Goal: Task Accomplishment & Management: Manage account settings

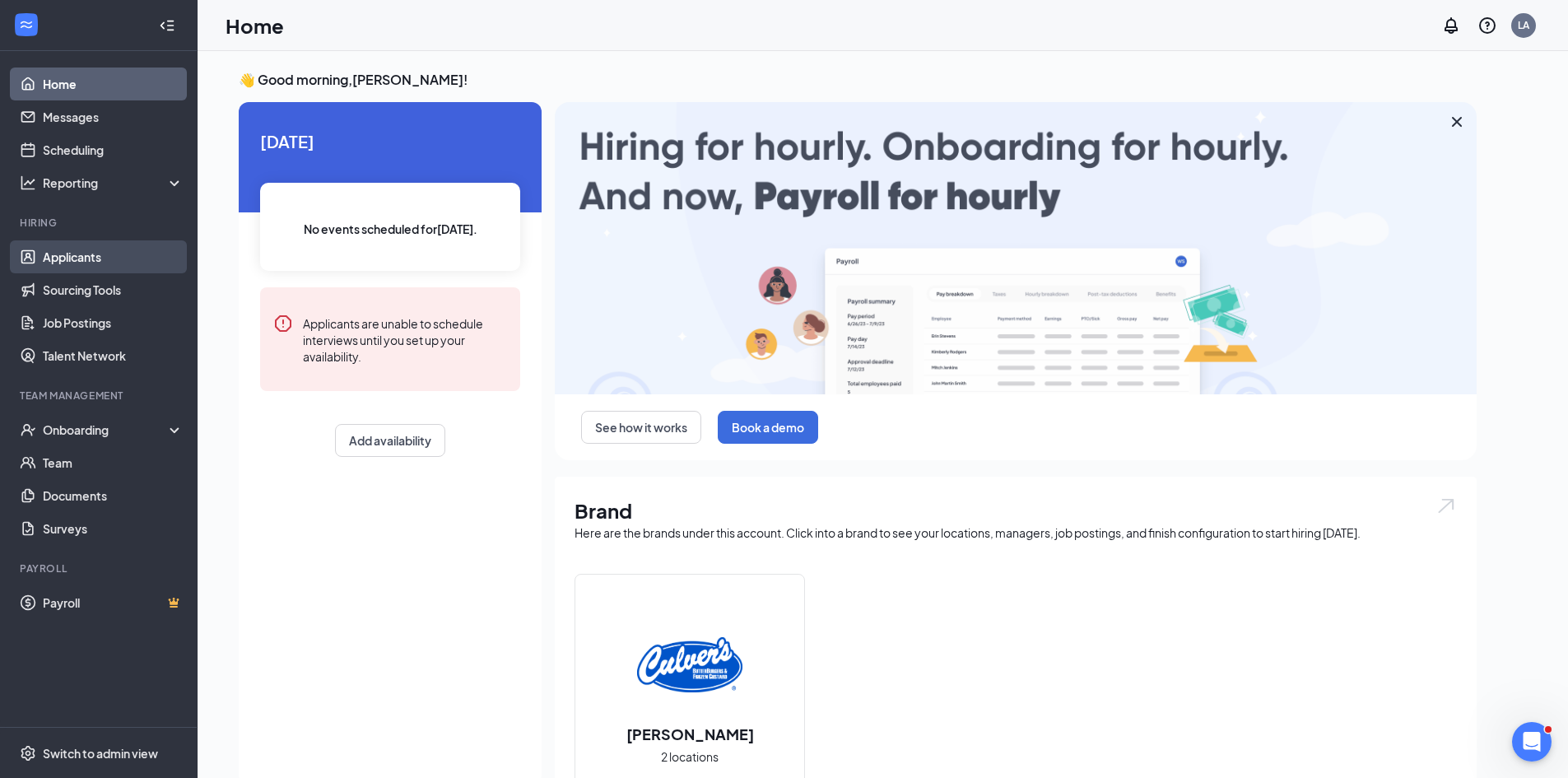
click at [87, 254] on link "Applicants" at bounding box center [113, 256] width 141 height 33
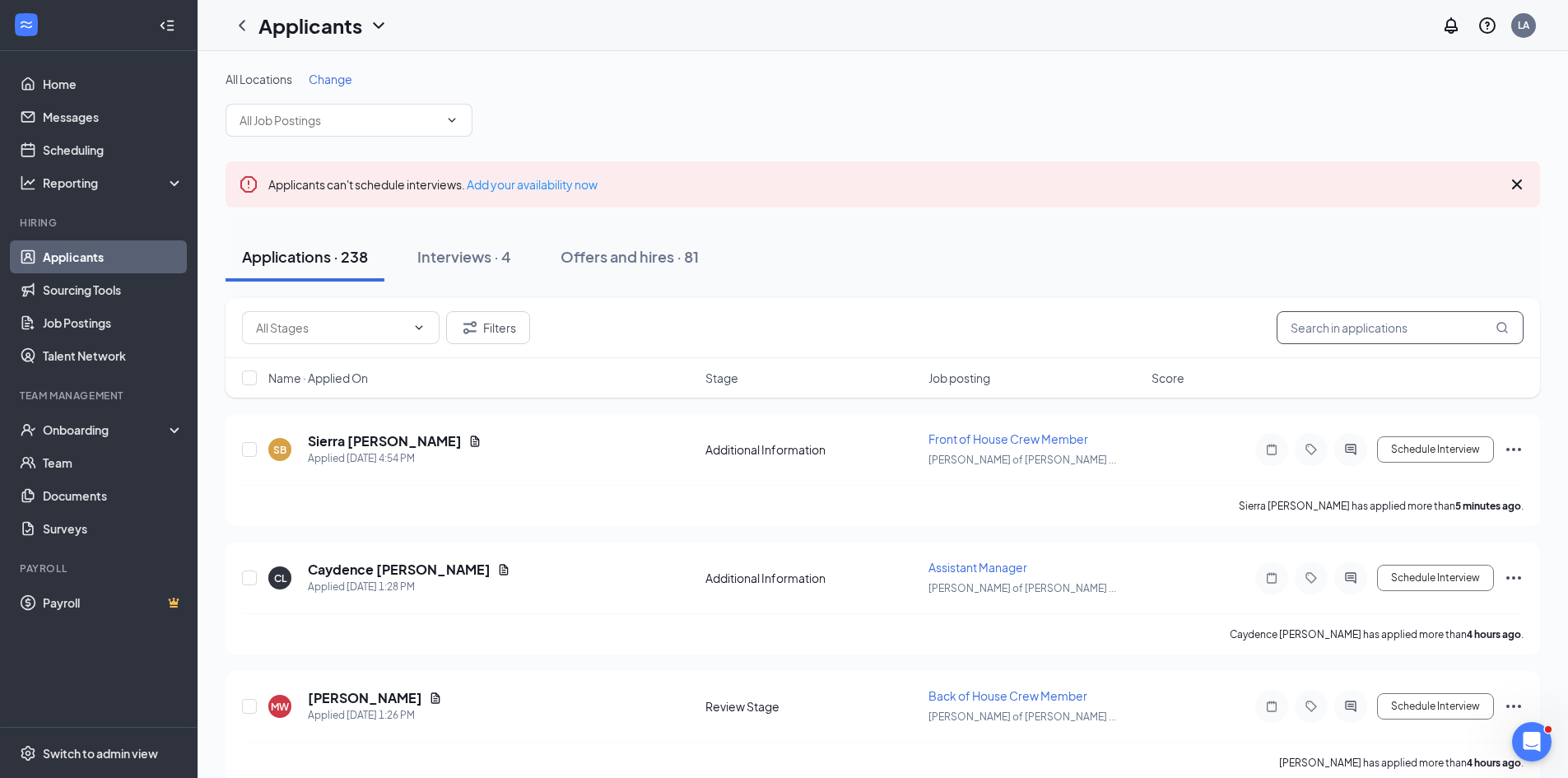
click at [1318, 338] on input "text" at bounding box center [1400, 327] width 247 height 33
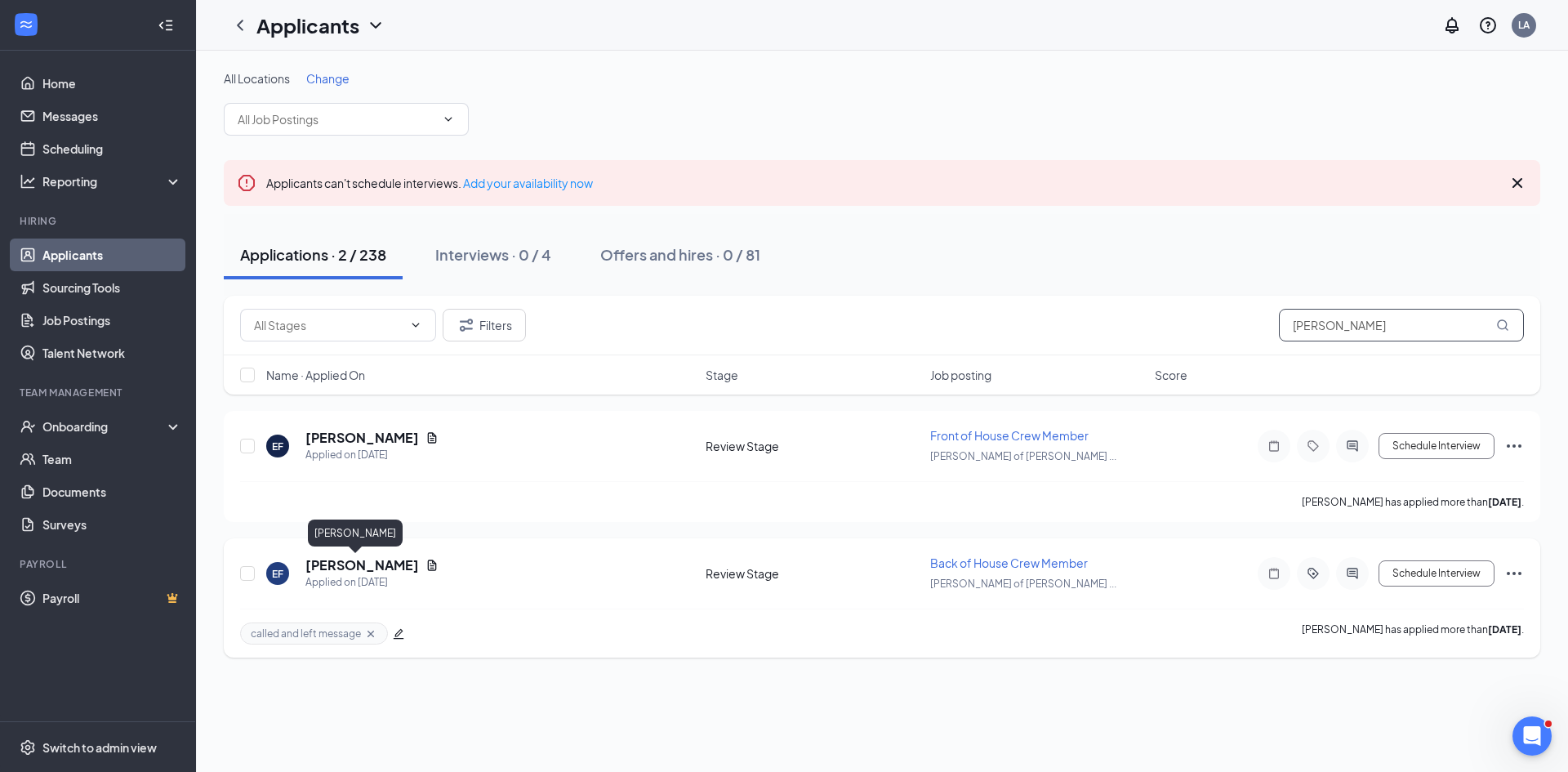
type input "[PERSON_NAME]"
click at [347, 564] on h5 "[PERSON_NAME]" at bounding box center [363, 565] width 113 height 18
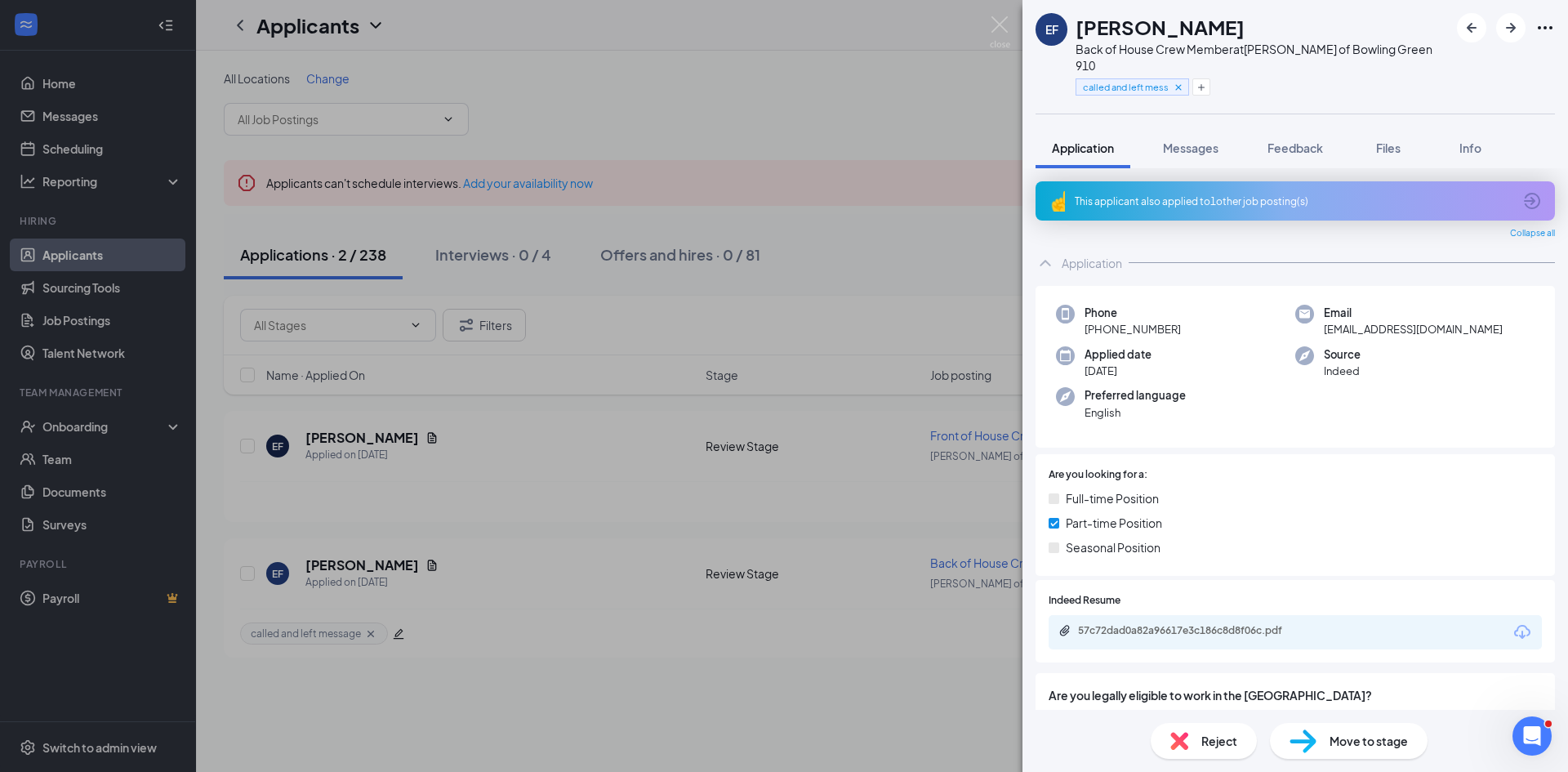
click at [1380, 735] on span "Move to stage" at bounding box center [1369, 740] width 78 height 18
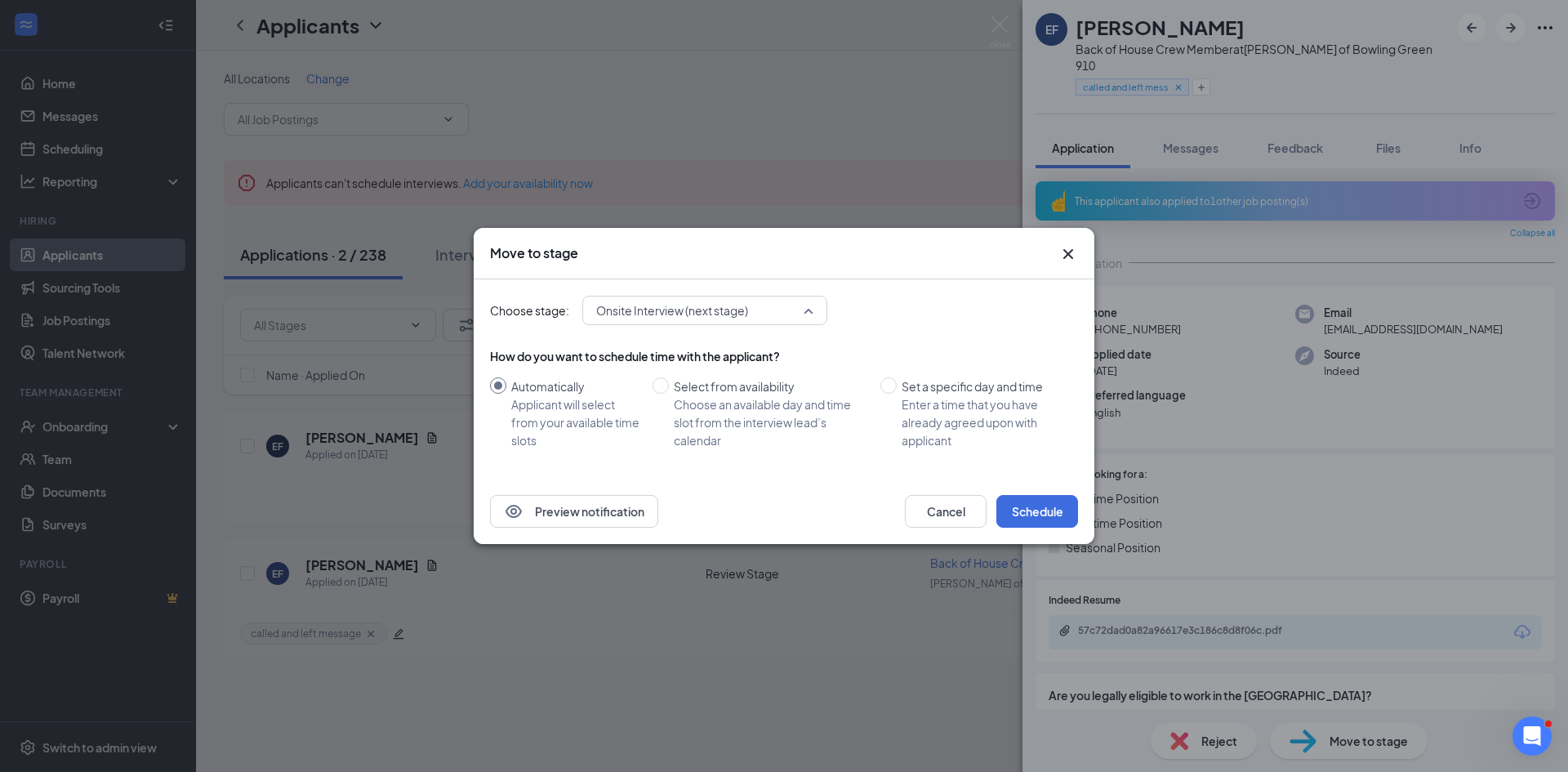
click at [809, 311] on span "Onsite Interview (next stage)" at bounding box center [704, 310] width 217 height 25
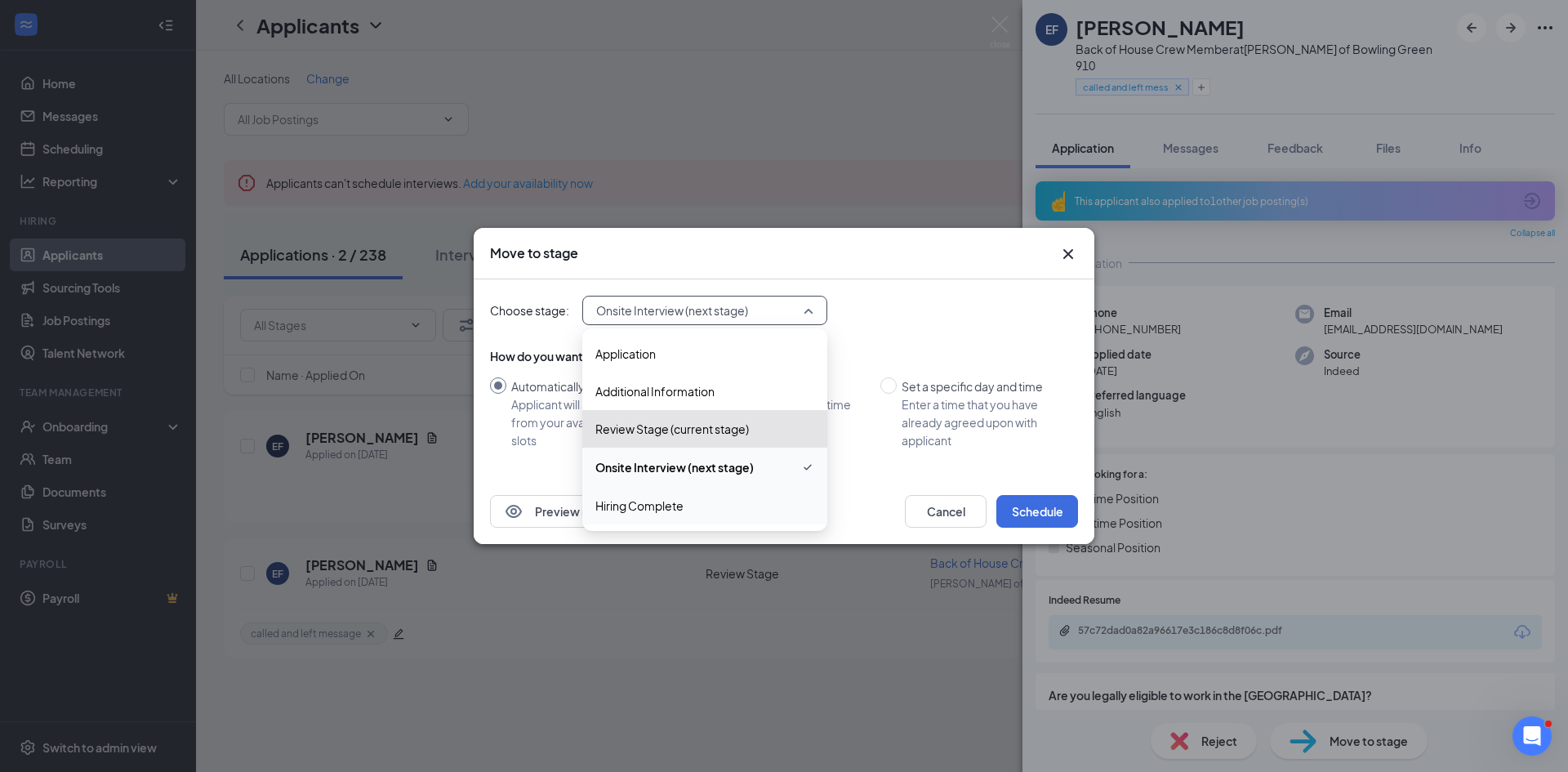
click at [637, 508] on span "Hiring Complete" at bounding box center [639, 505] width 88 height 18
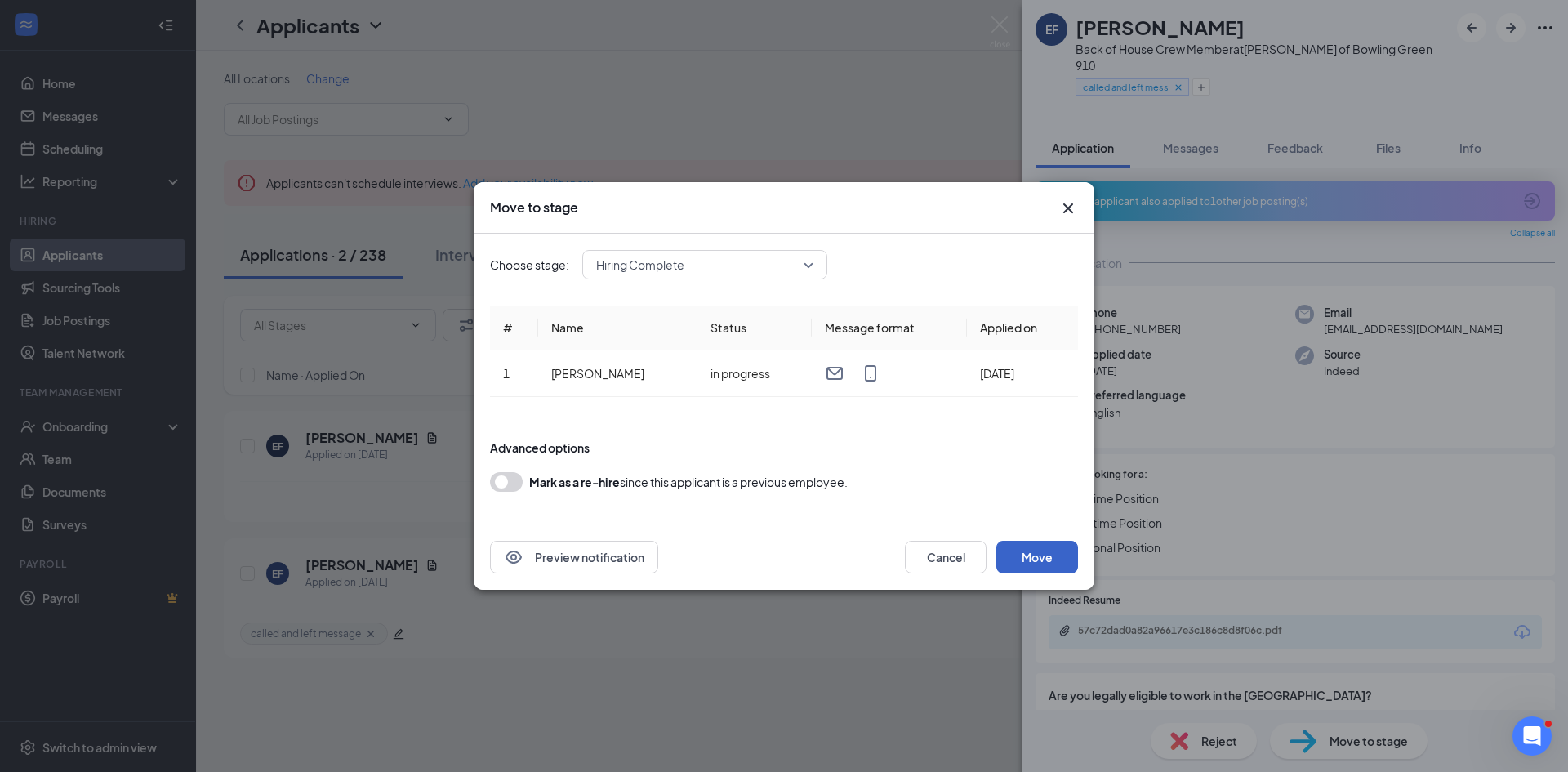
click at [1032, 557] on button "Move" at bounding box center [1037, 557] width 82 height 33
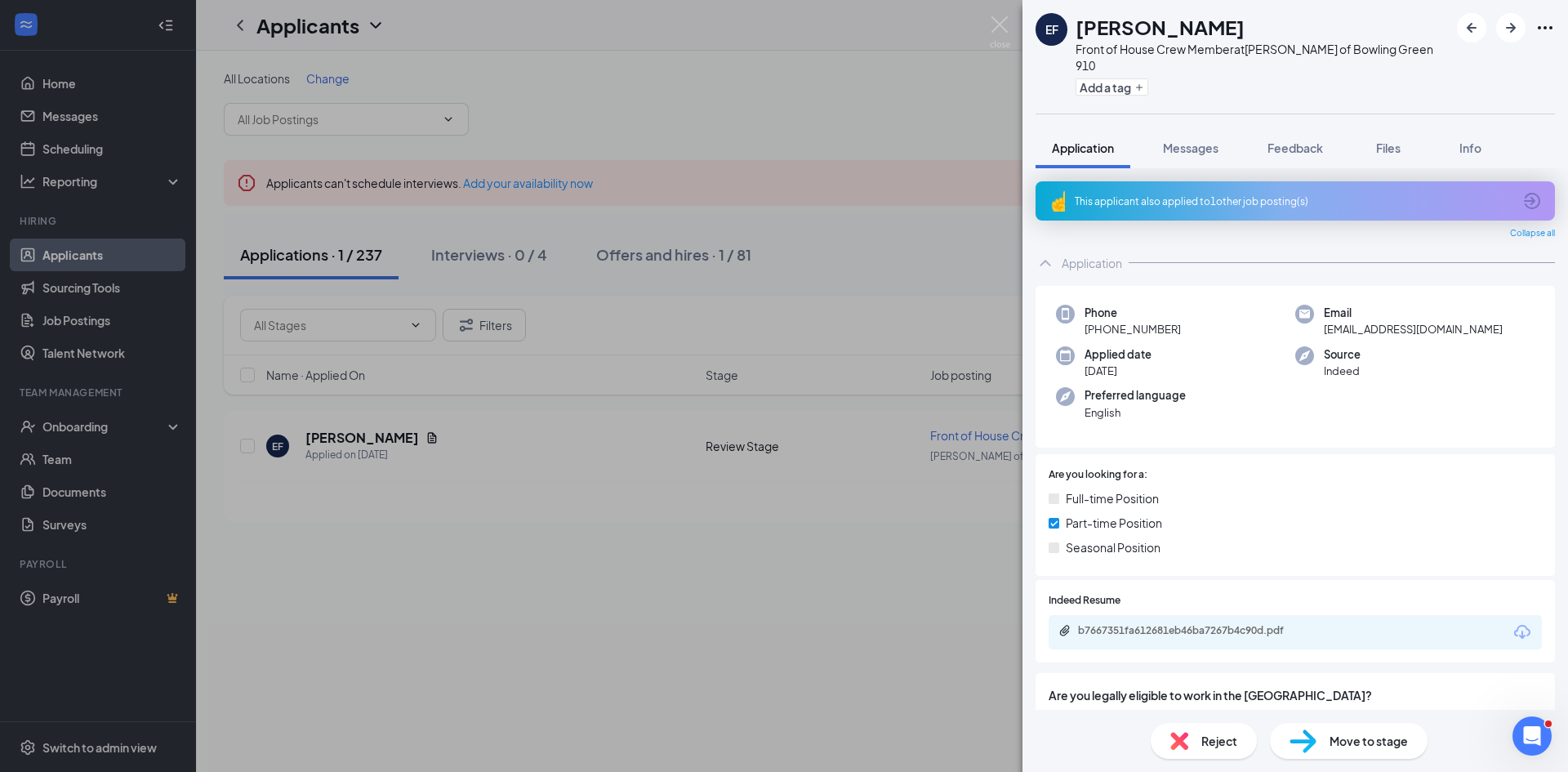
click at [895, 100] on div "EF [PERSON_NAME] Front of House Crew Member at [PERSON_NAME] of Bowling Green 9…" at bounding box center [784, 386] width 1568 height 772
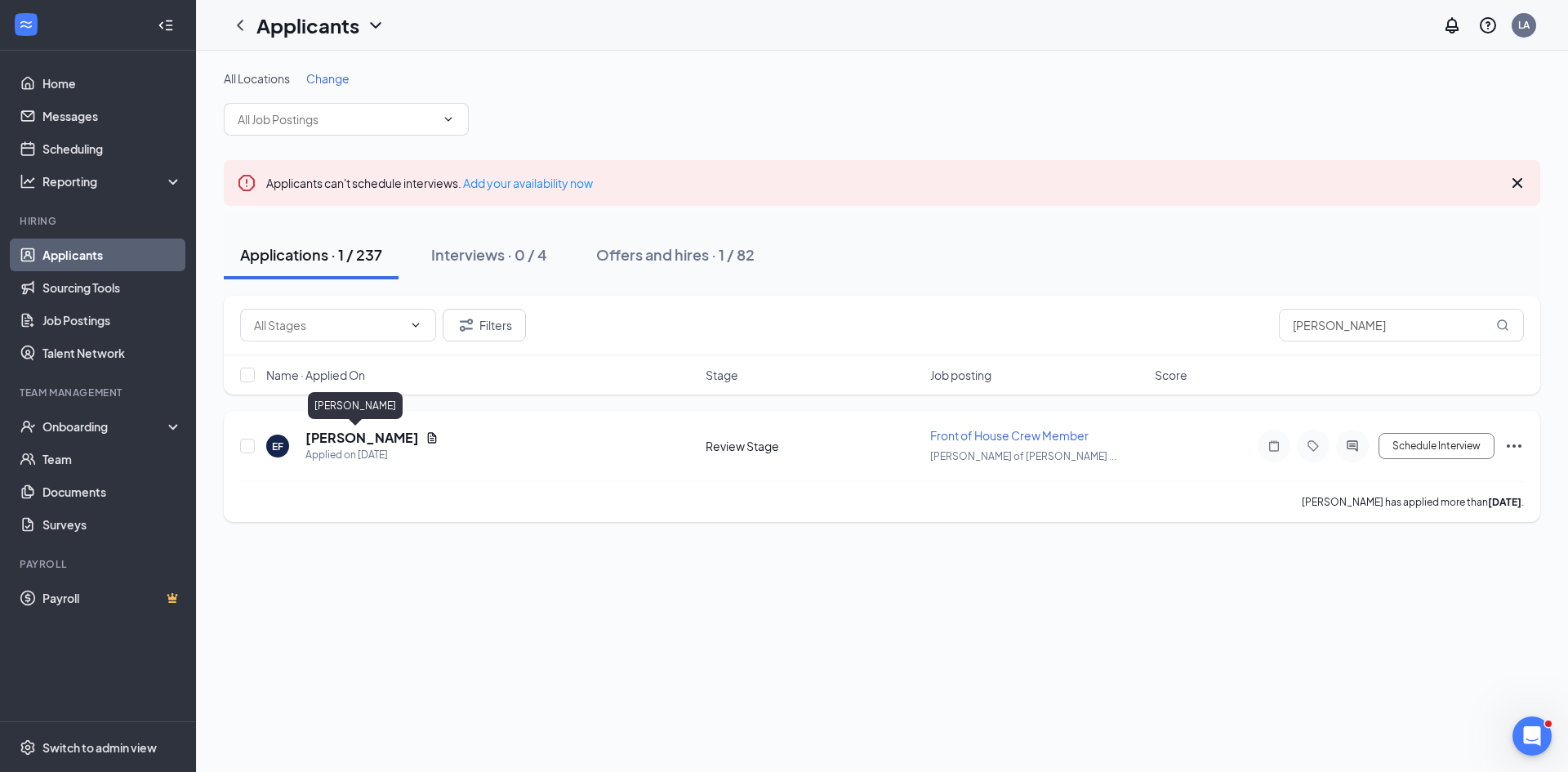
click at [335, 437] on h5 "[PERSON_NAME]" at bounding box center [363, 438] width 113 height 18
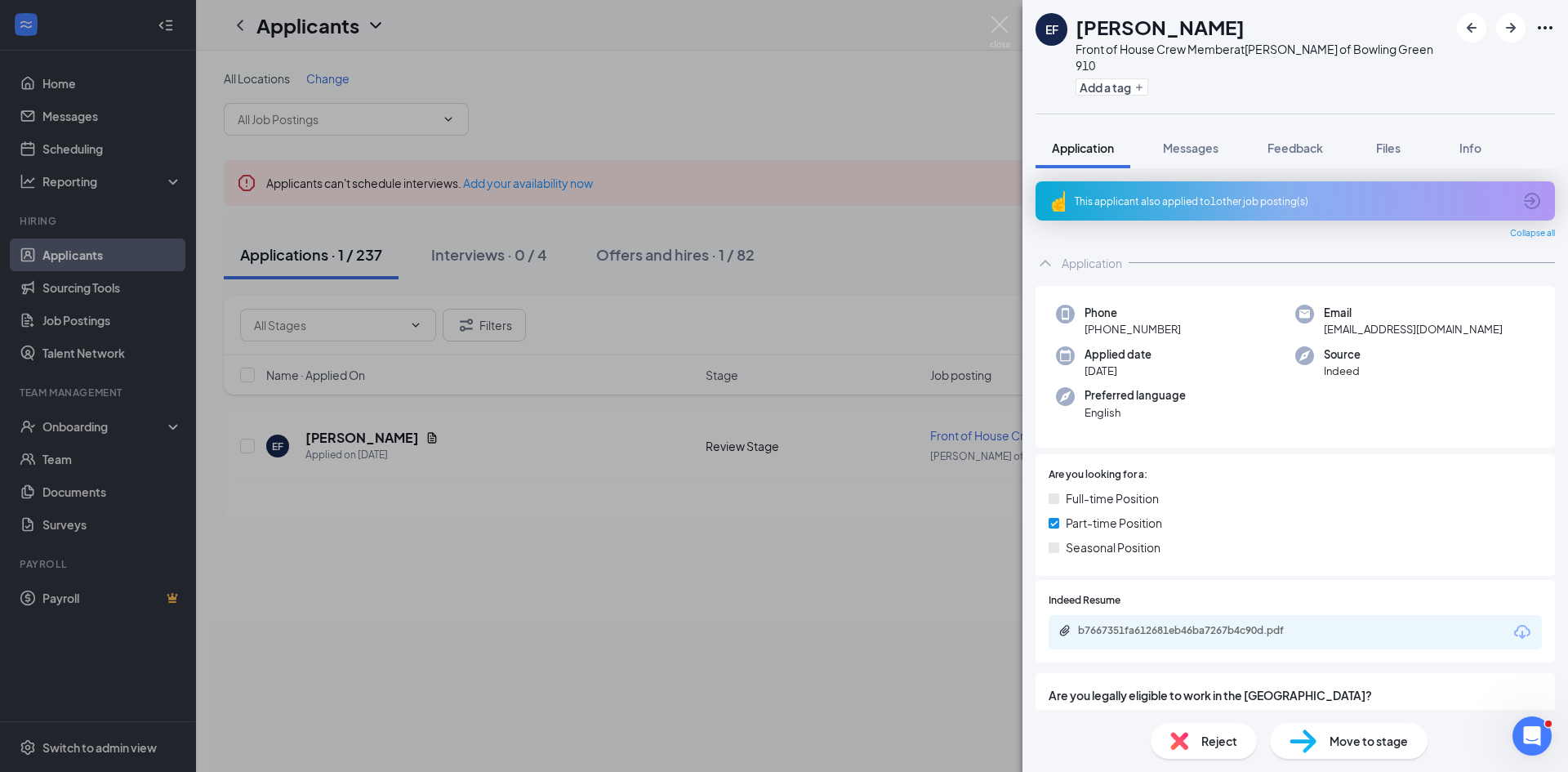
click at [45, 432] on div "EF [PERSON_NAME] Front of House Crew Member at [PERSON_NAME] of Bowling Green 9…" at bounding box center [784, 386] width 1568 height 772
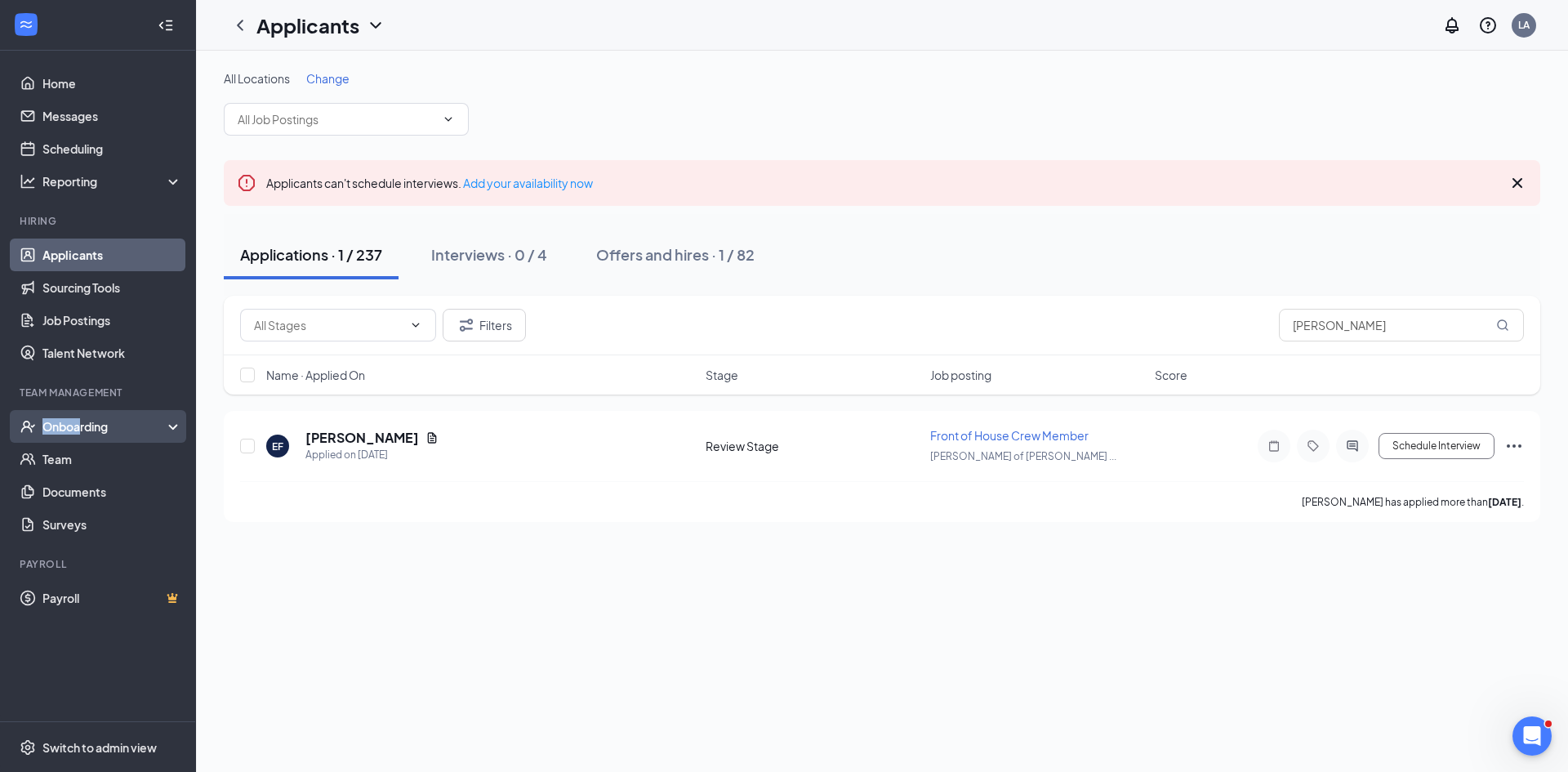
drag, startPoint x: 45, startPoint y: 432, endPoint x: 80, endPoint y: 430, distance: 35.1
click at [80, 430] on div "Onboarding" at bounding box center [105, 426] width 126 height 16
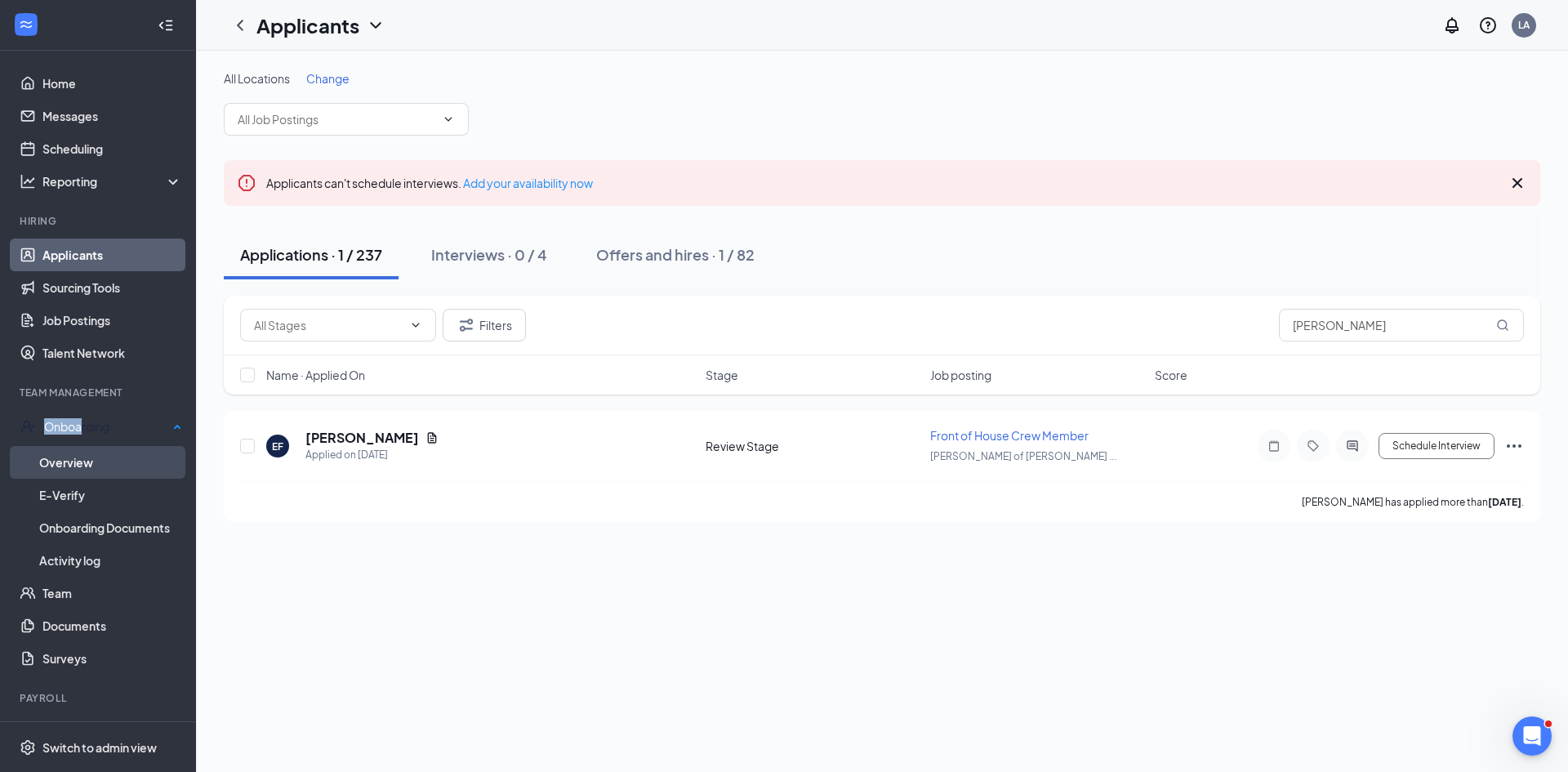
click at [73, 451] on link "Overview" at bounding box center [110, 462] width 143 height 33
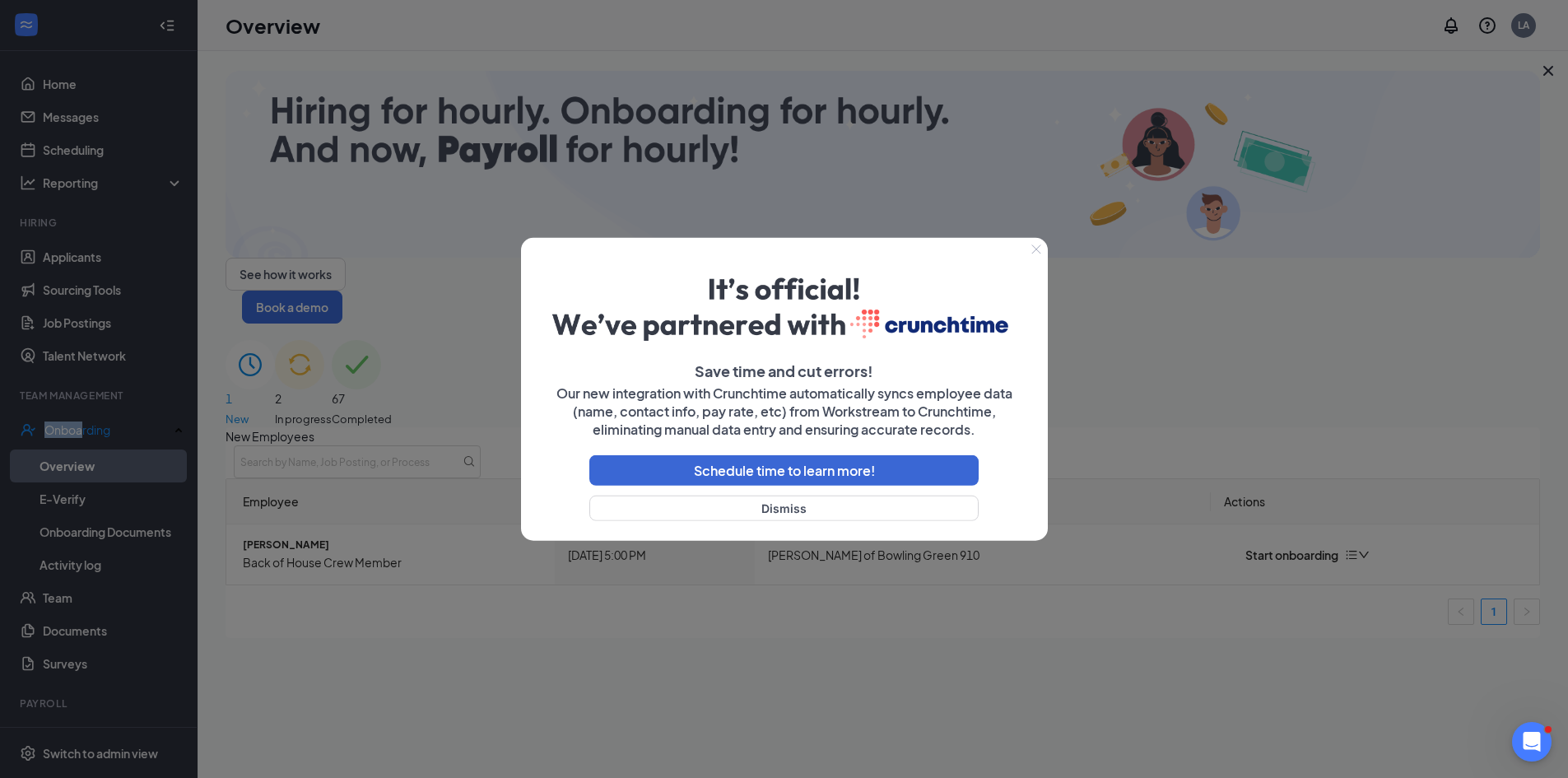
click at [1035, 246] on icon "Close" at bounding box center [1036, 248] width 10 height 10
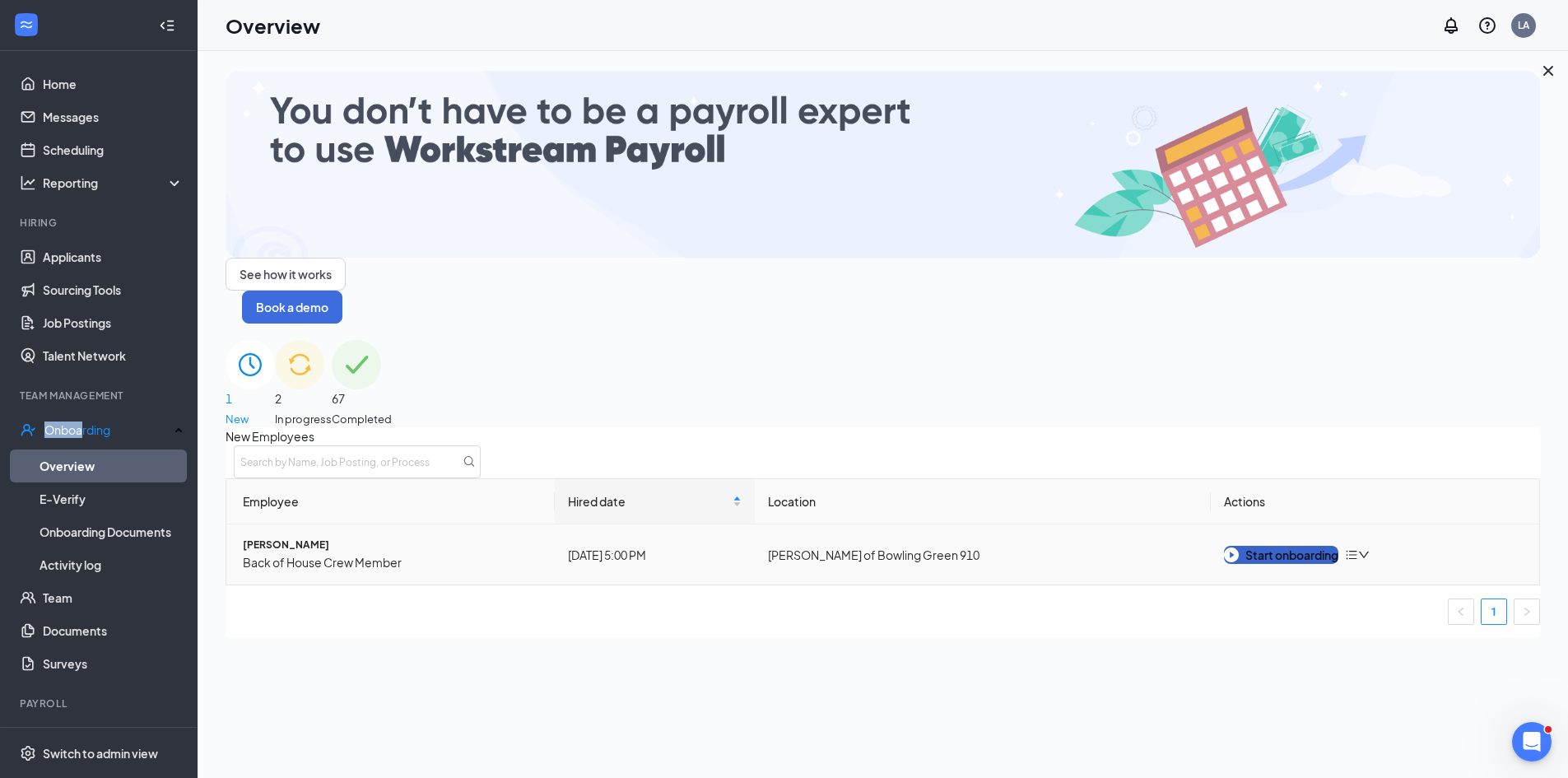
click at [1262, 546] on div "Start onboarding" at bounding box center [1281, 555] width 114 height 18
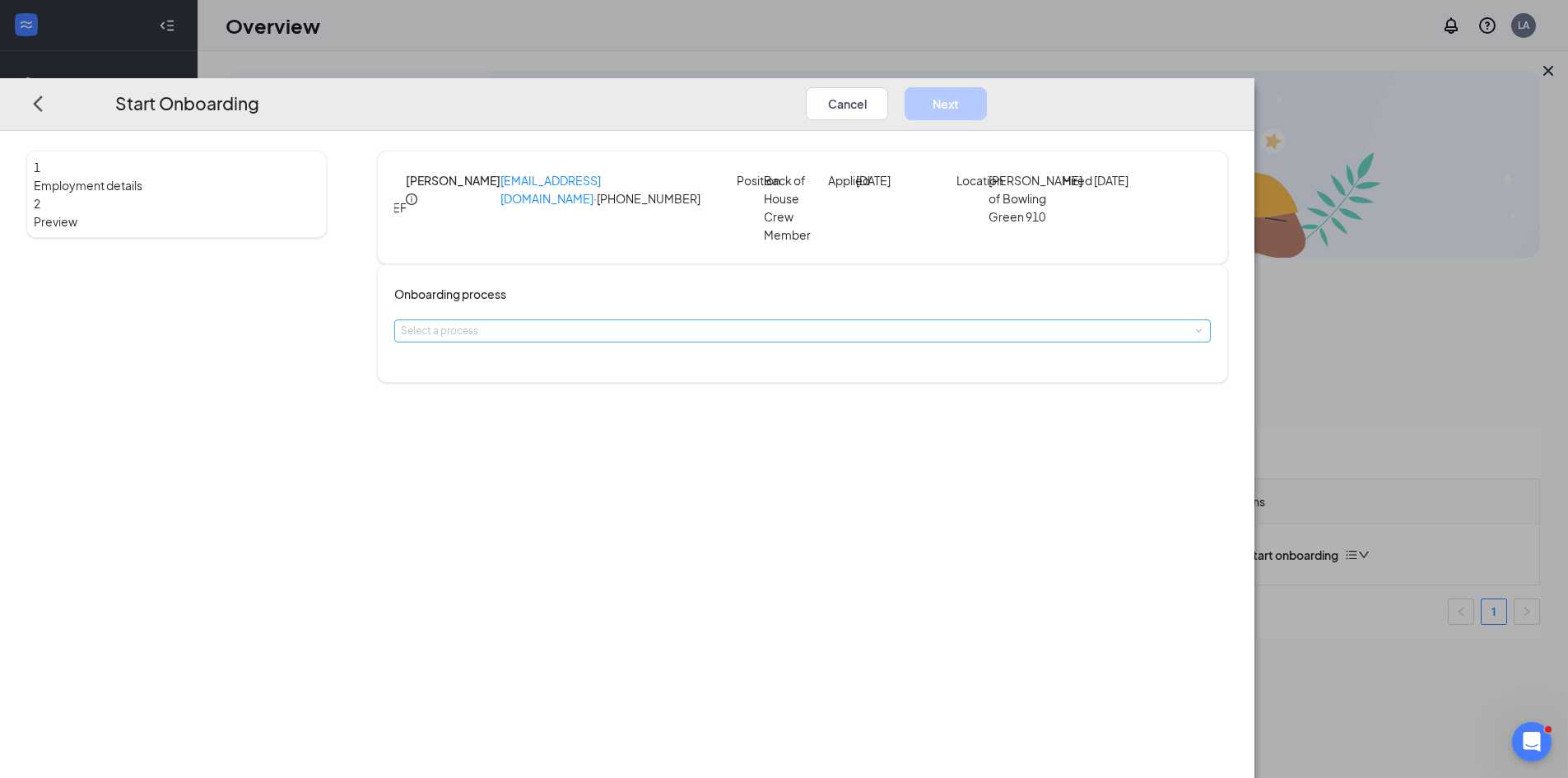
click at [784, 339] on div "Select a process" at bounding box center [799, 330] width 796 height 16
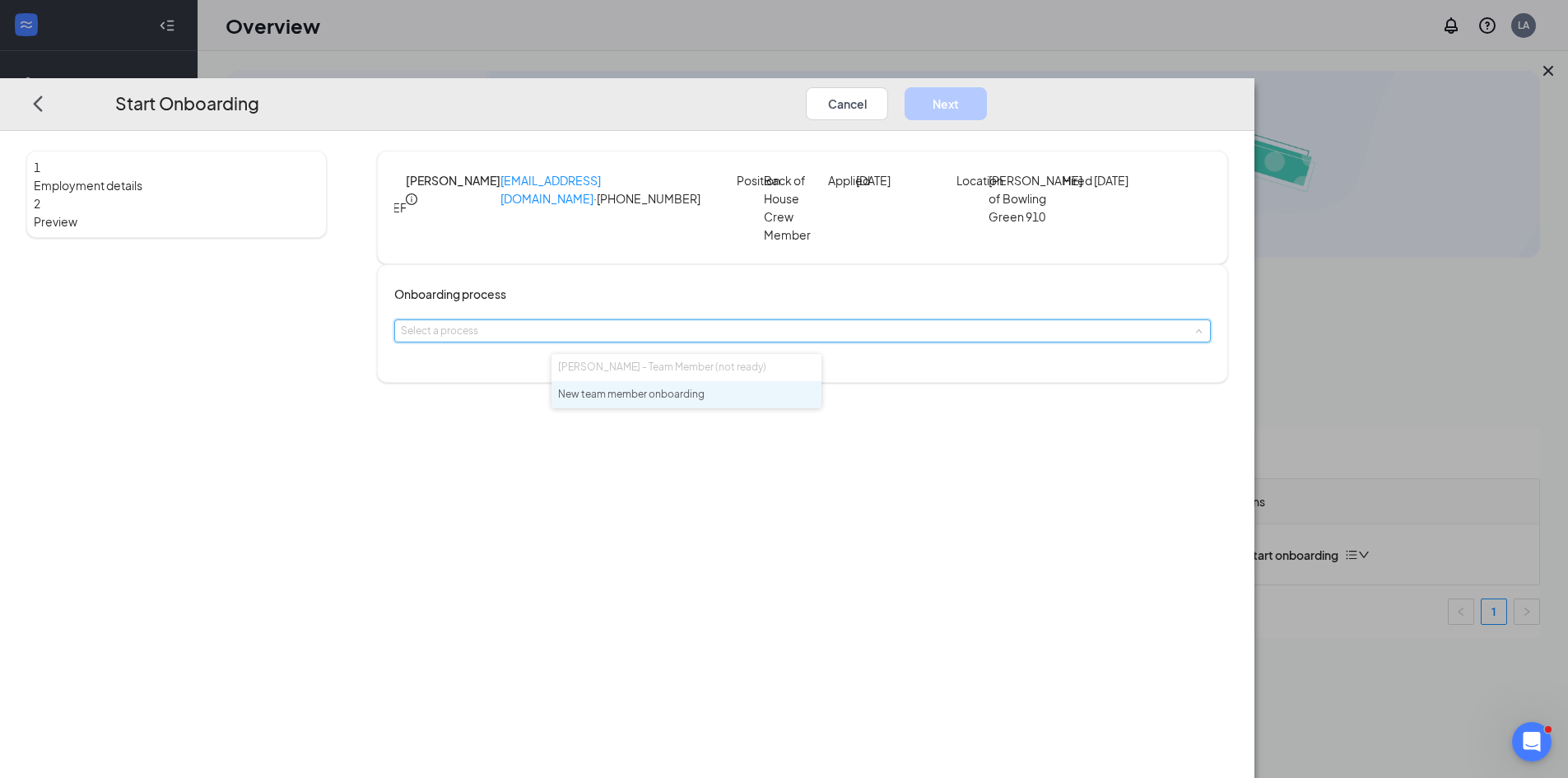
click at [668, 400] on span "New team member onboarding" at bounding box center [632, 394] width 147 height 13
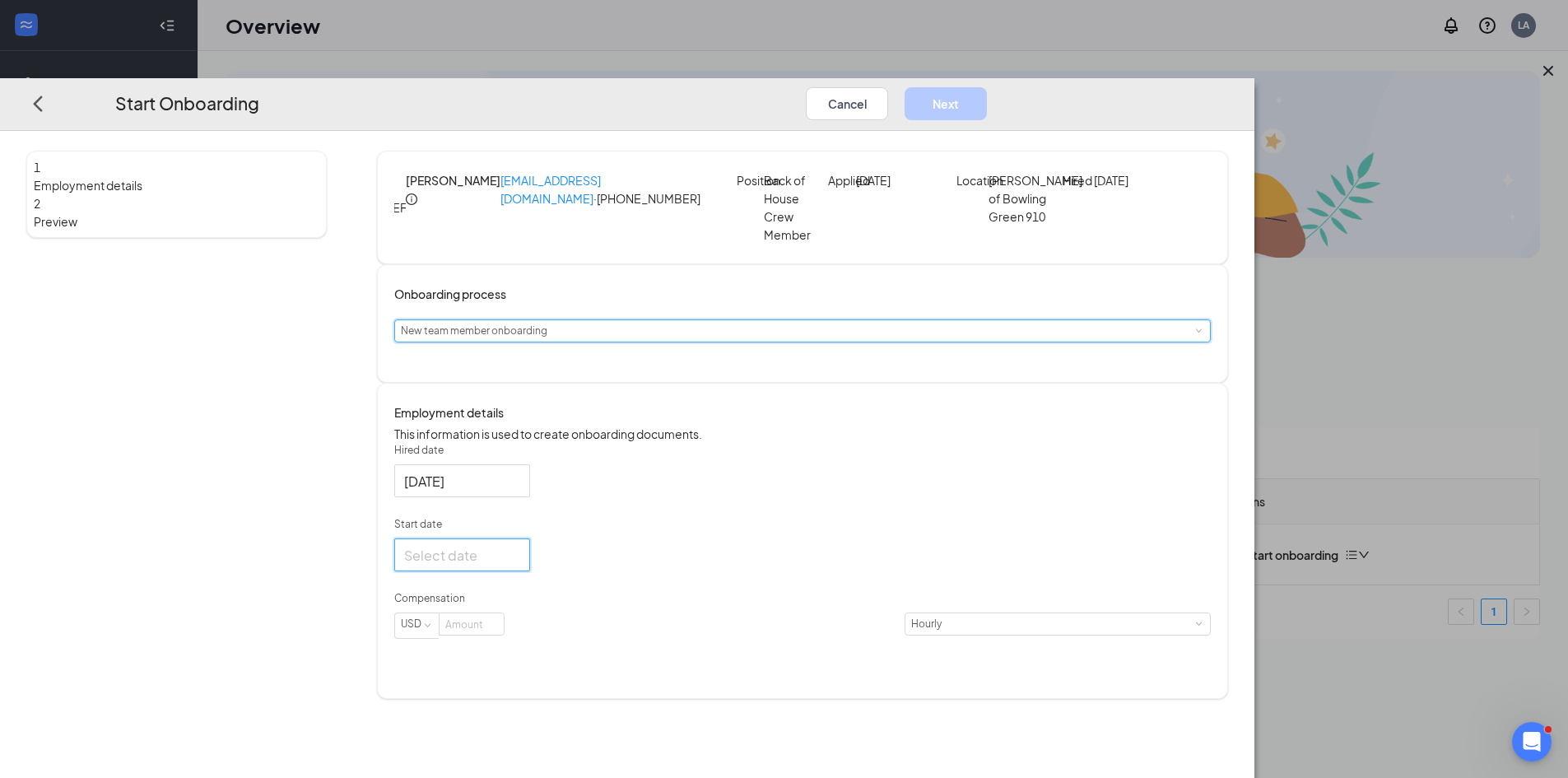
click at [517, 565] on input "Start date" at bounding box center [460, 554] width 113 height 21
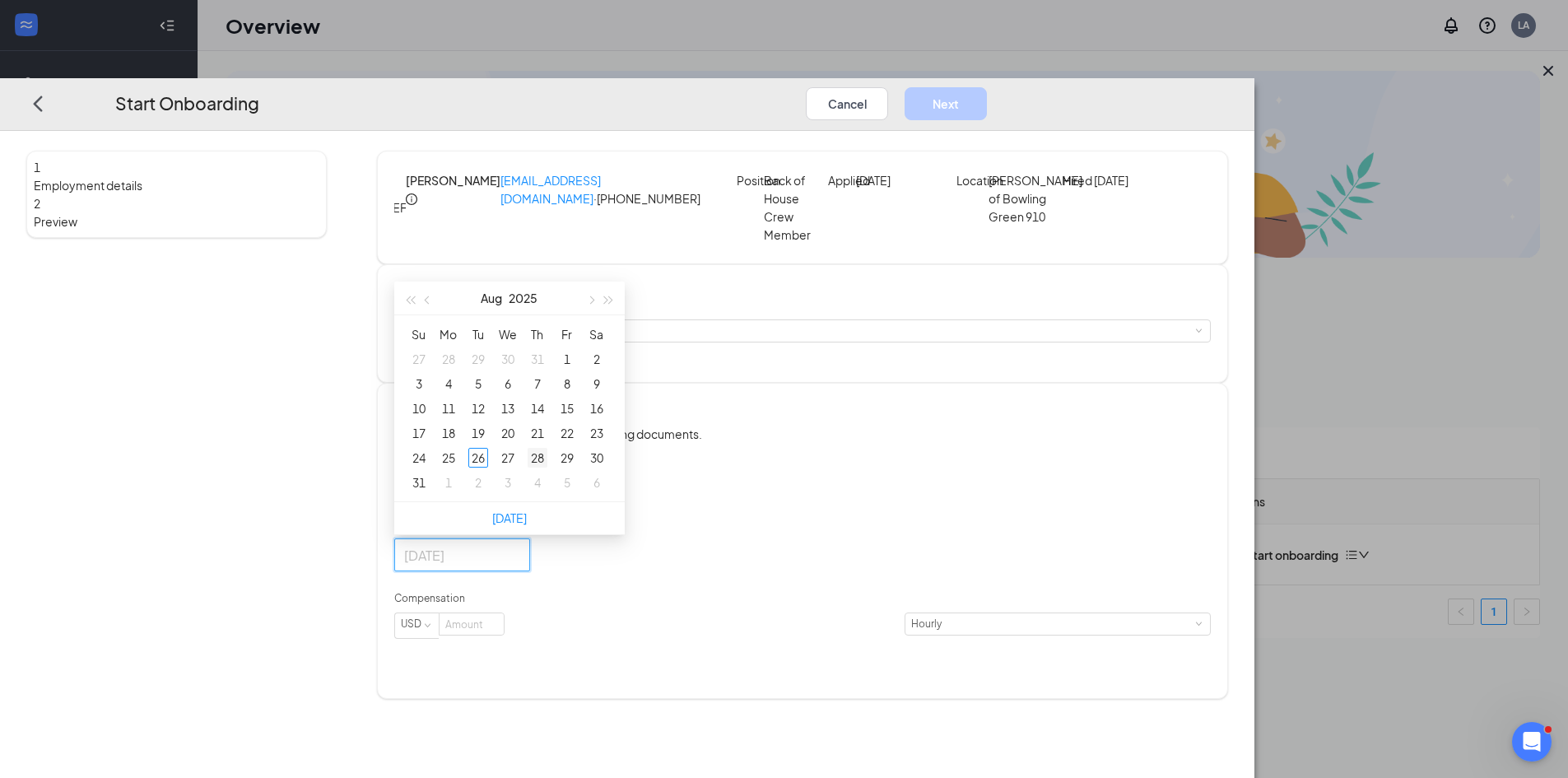
type input "[DATE]"
click at [548, 467] on div "28" at bounding box center [537, 457] width 20 height 20
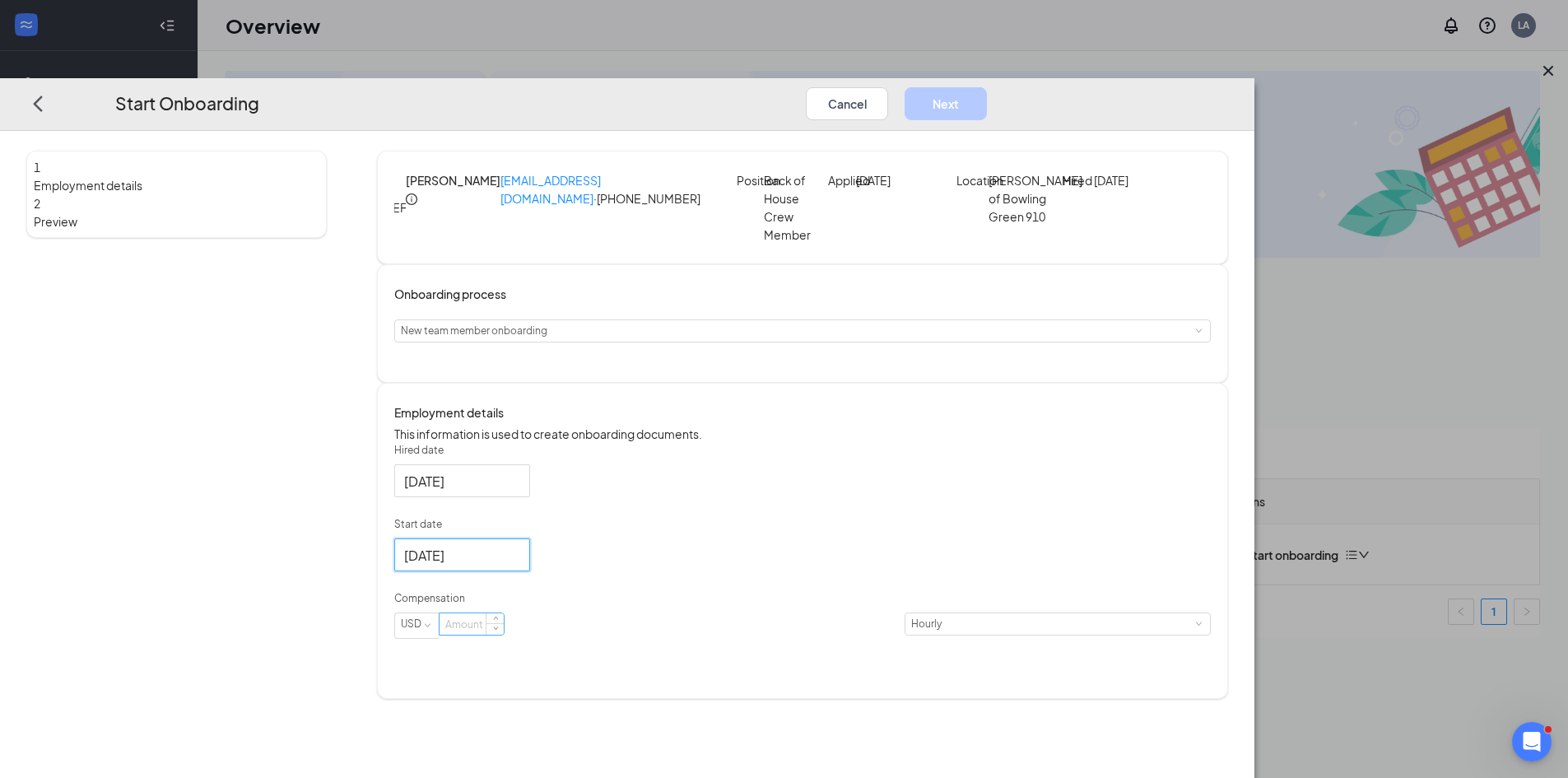
click at [504, 634] on input at bounding box center [472, 623] width 64 height 21
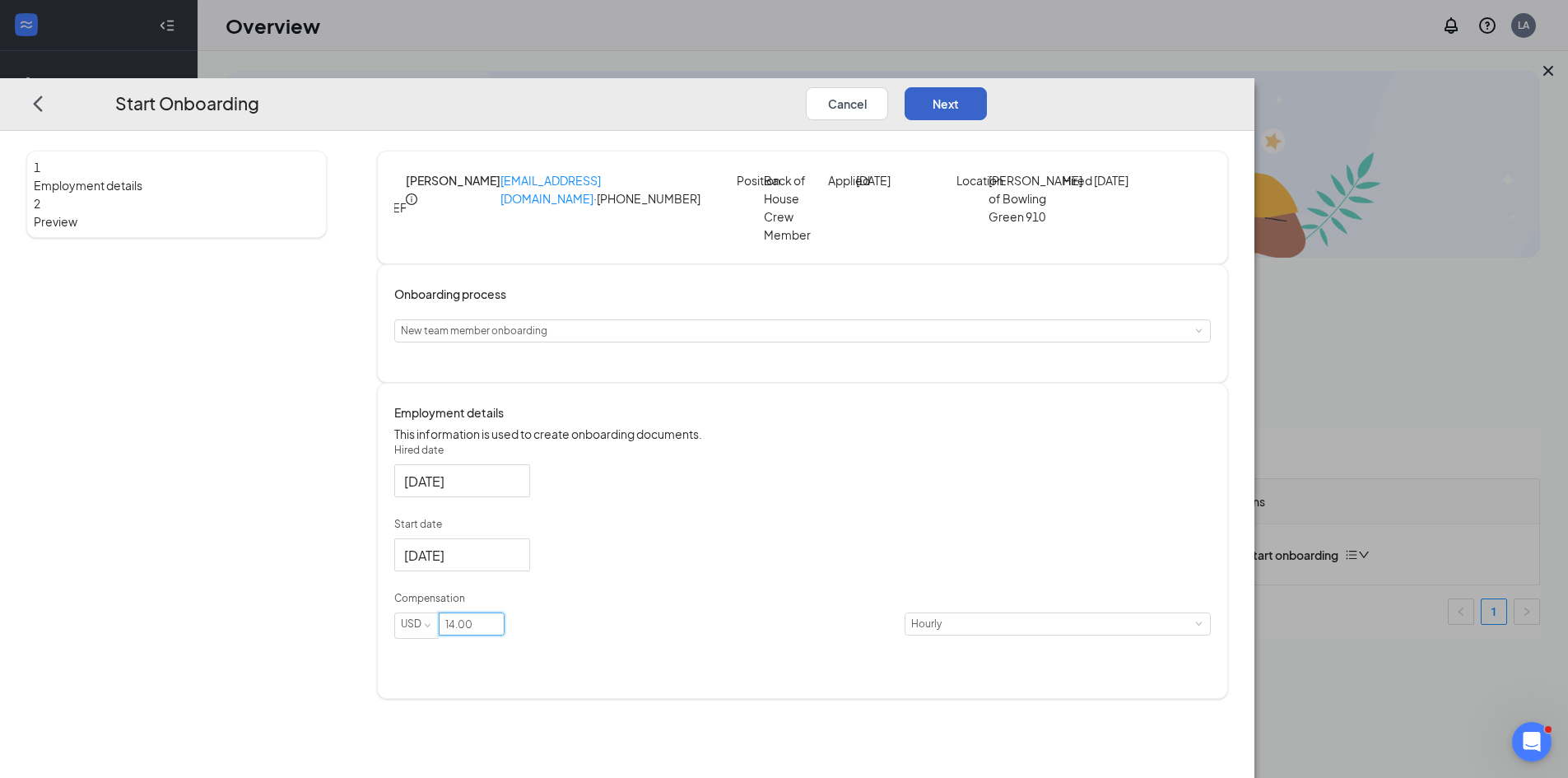
type input "14"
click at [986, 87] on button "Next" at bounding box center [945, 103] width 82 height 33
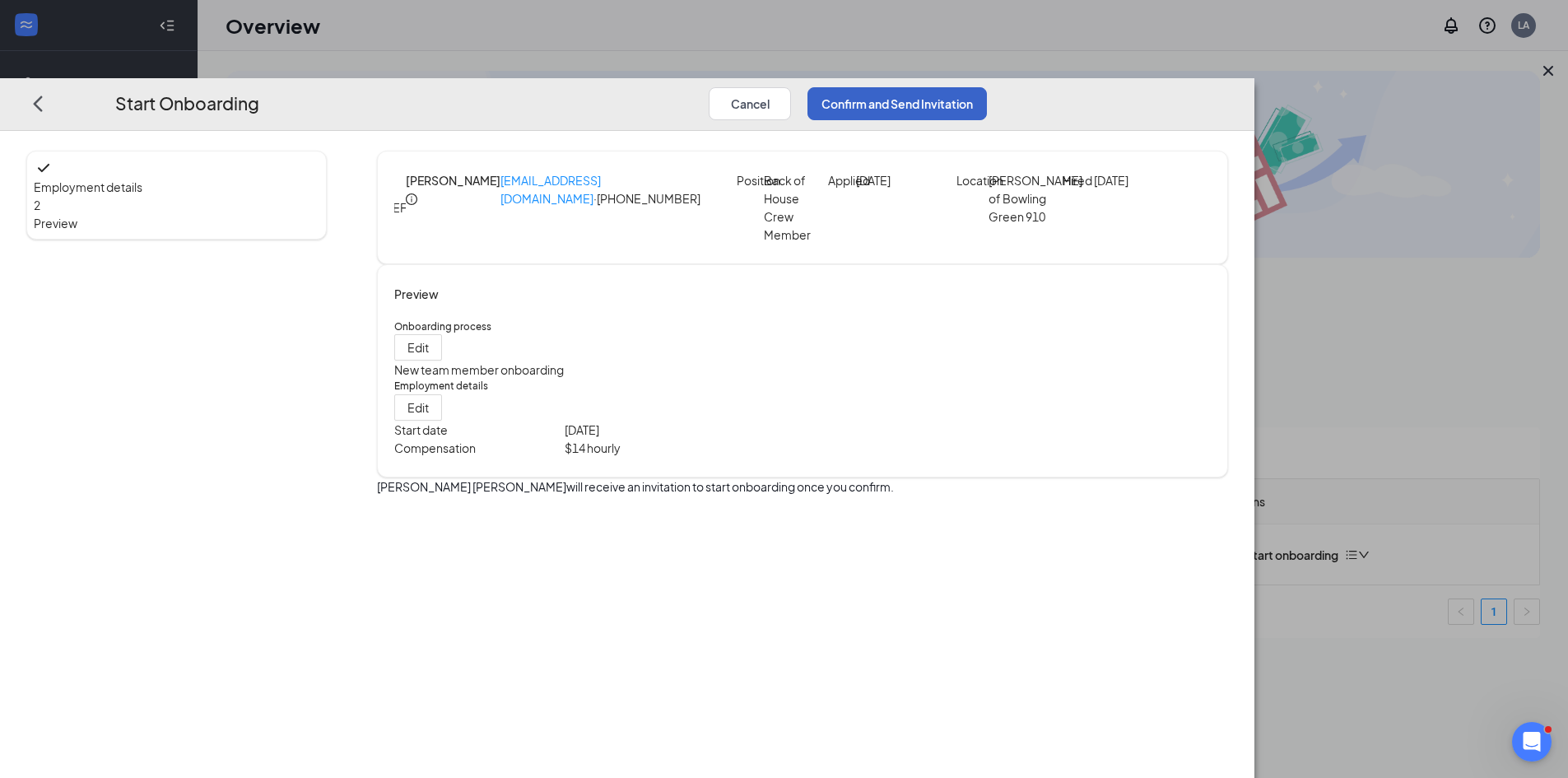
click at [986, 87] on button "Confirm and Send Invitation" at bounding box center [897, 103] width 180 height 33
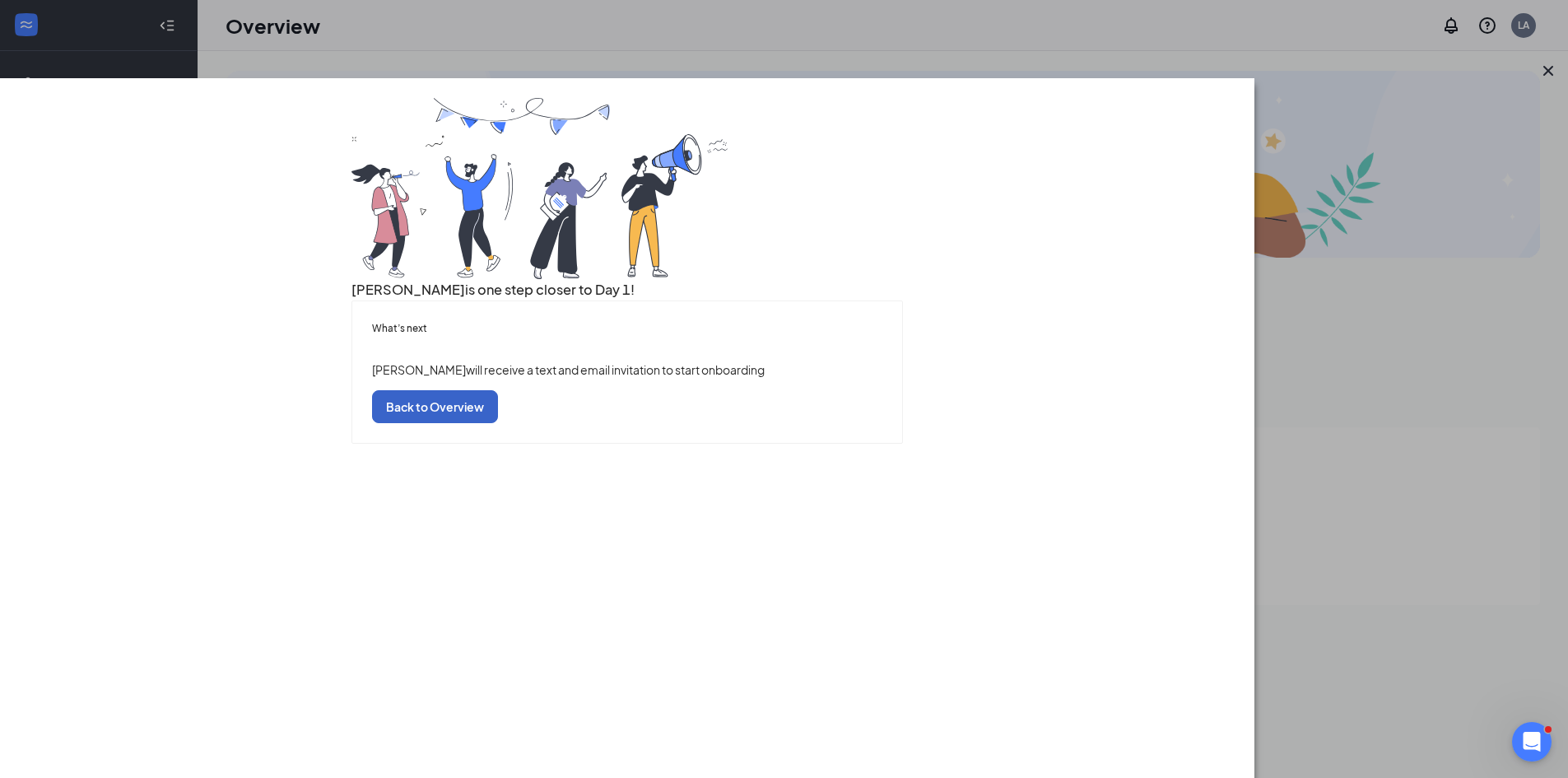
click at [498, 422] on button "Back to Overview" at bounding box center [434, 406] width 126 height 33
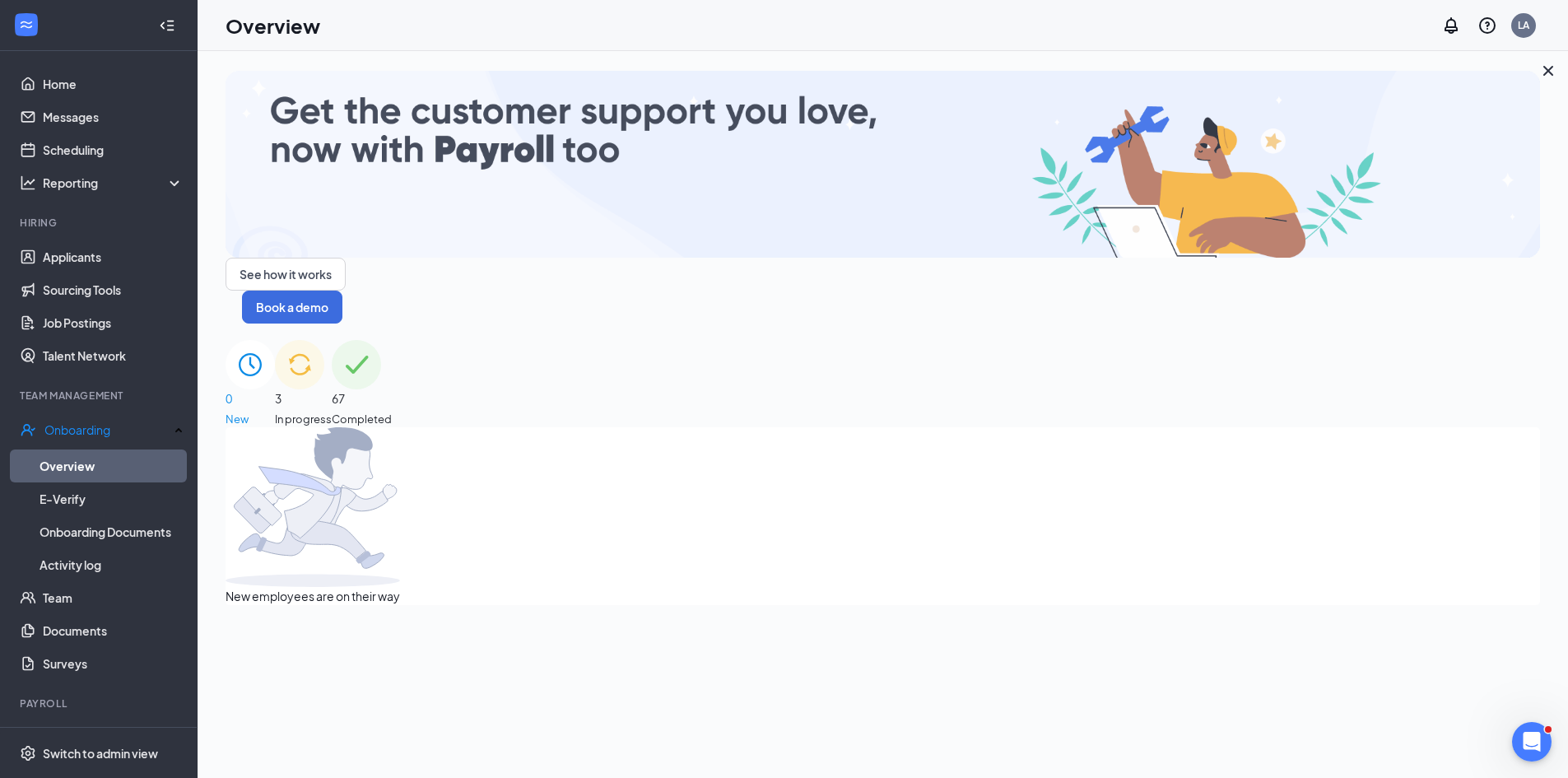
click at [324, 339] on img at bounding box center [299, 364] width 49 height 49
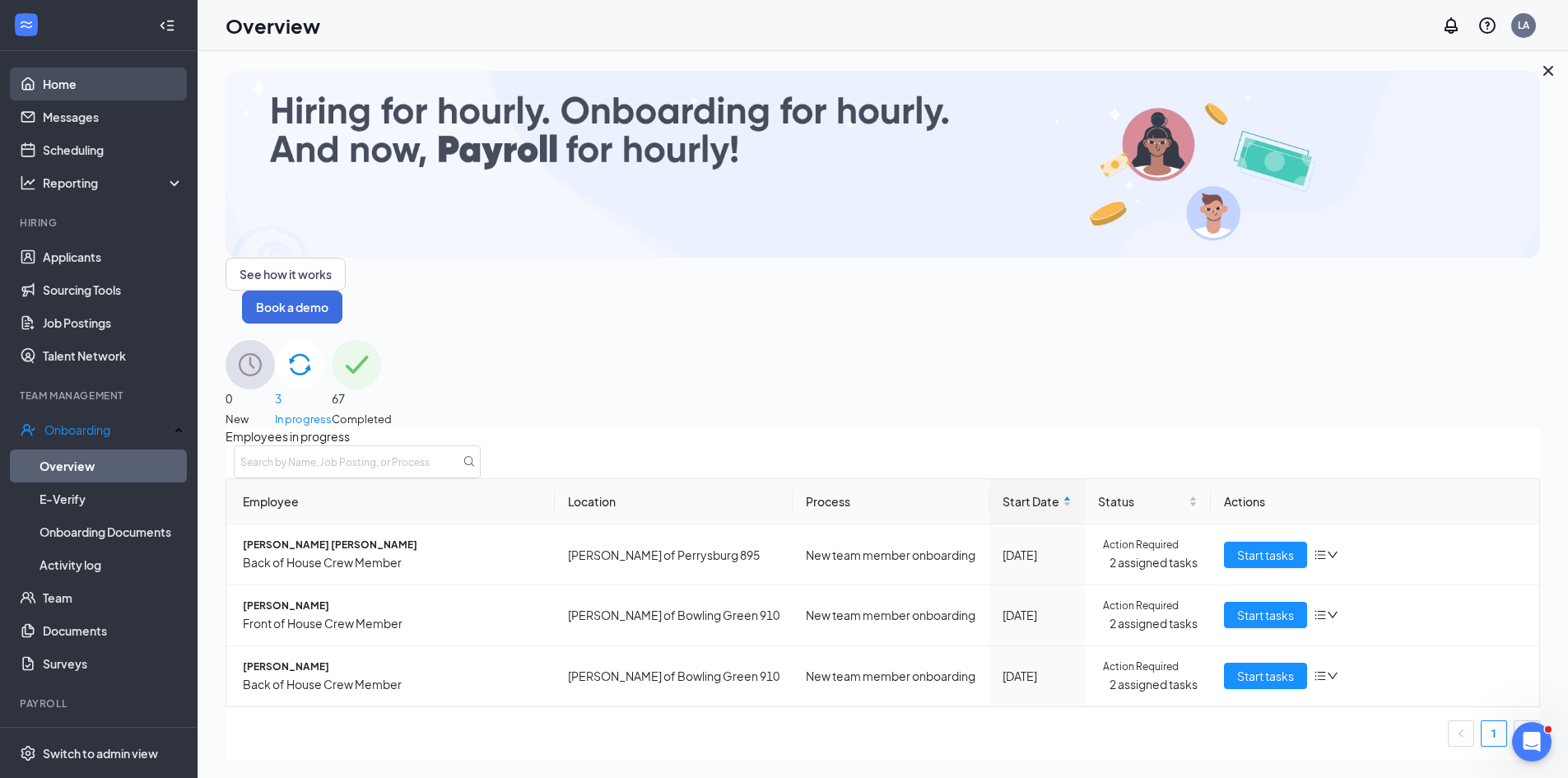
click at [88, 86] on link "Home" at bounding box center [113, 84] width 141 height 33
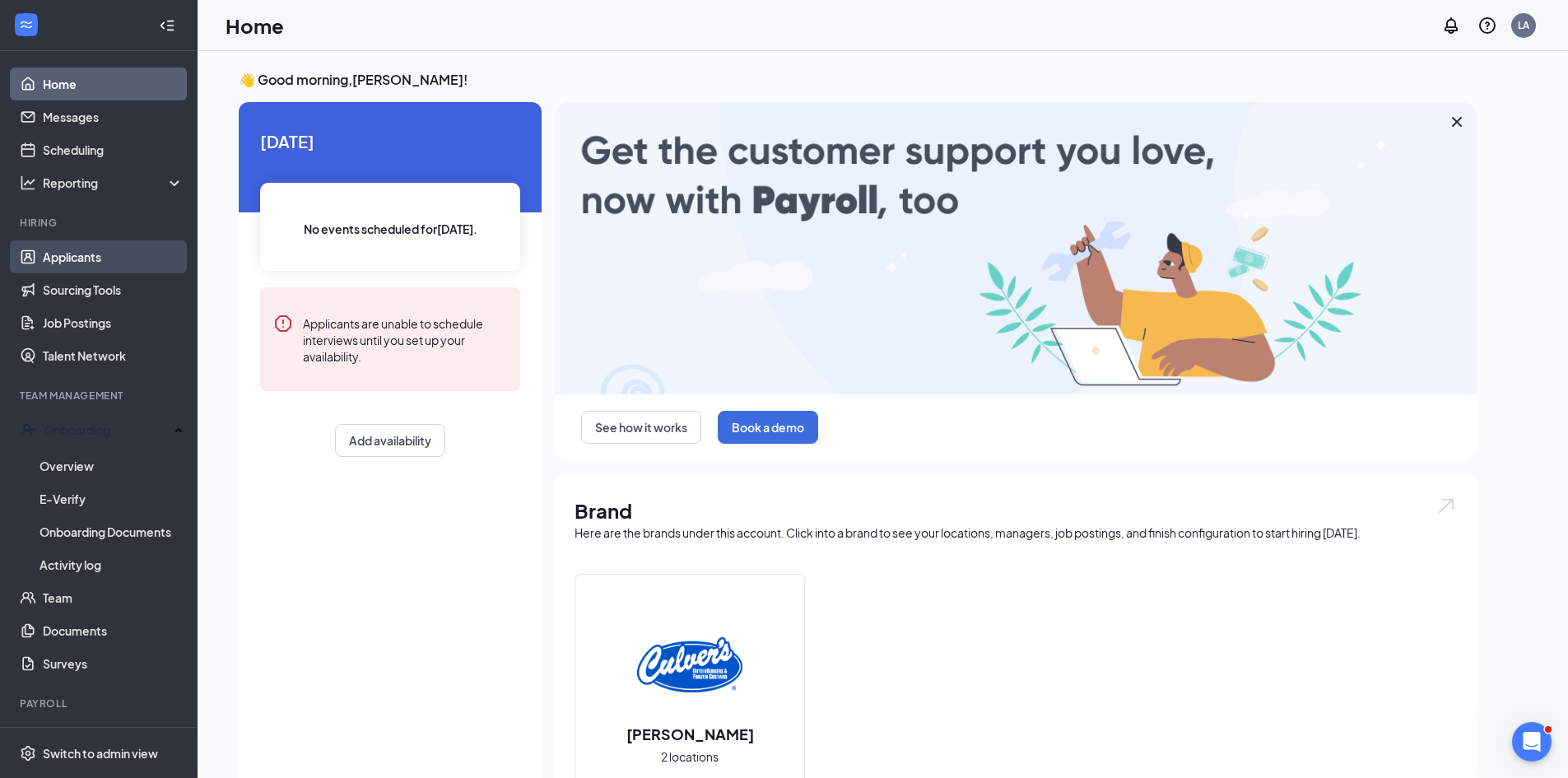
click at [64, 259] on link "Applicants" at bounding box center [113, 256] width 141 height 33
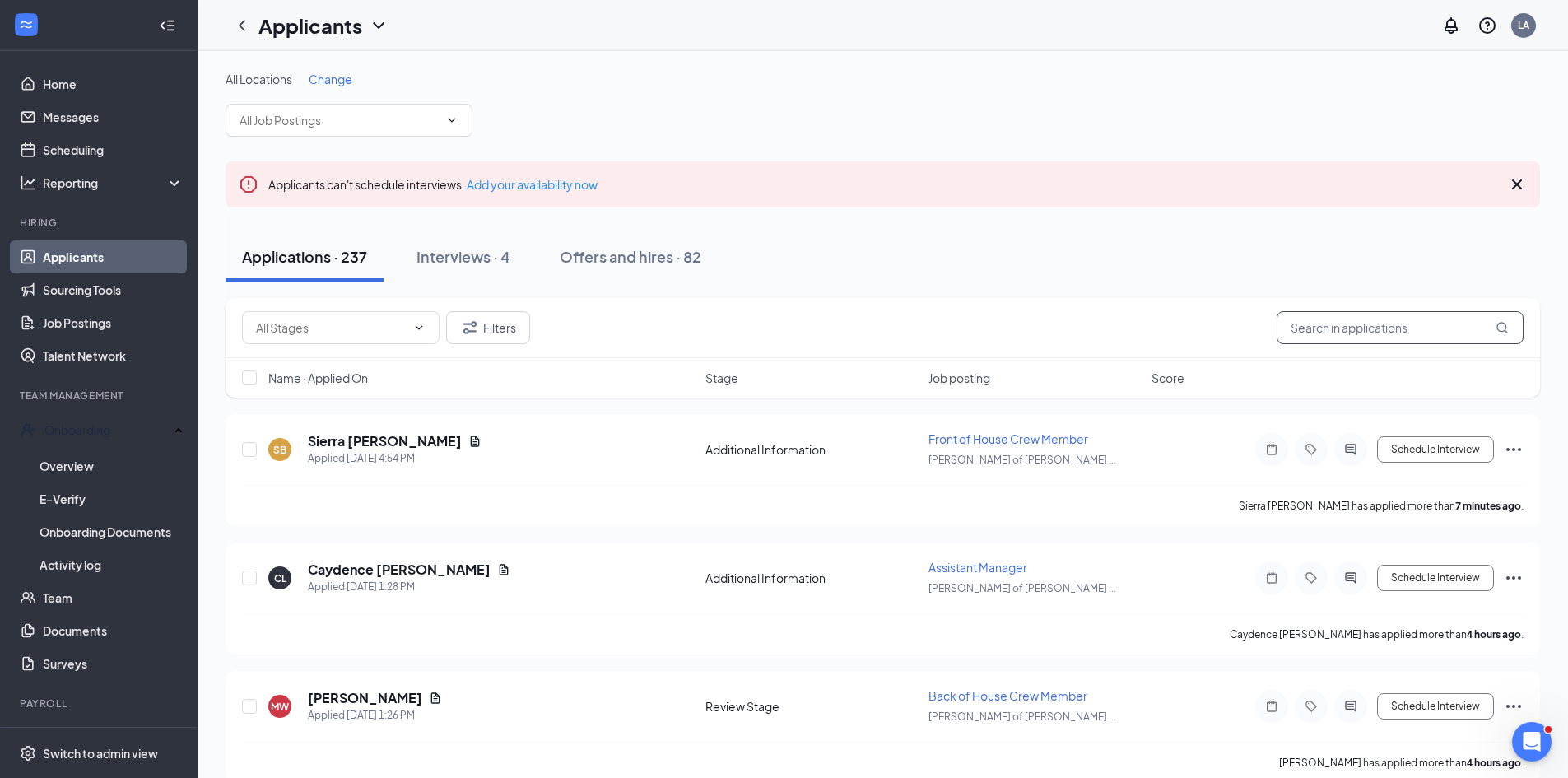
click at [1312, 340] on input "text" at bounding box center [1400, 327] width 247 height 33
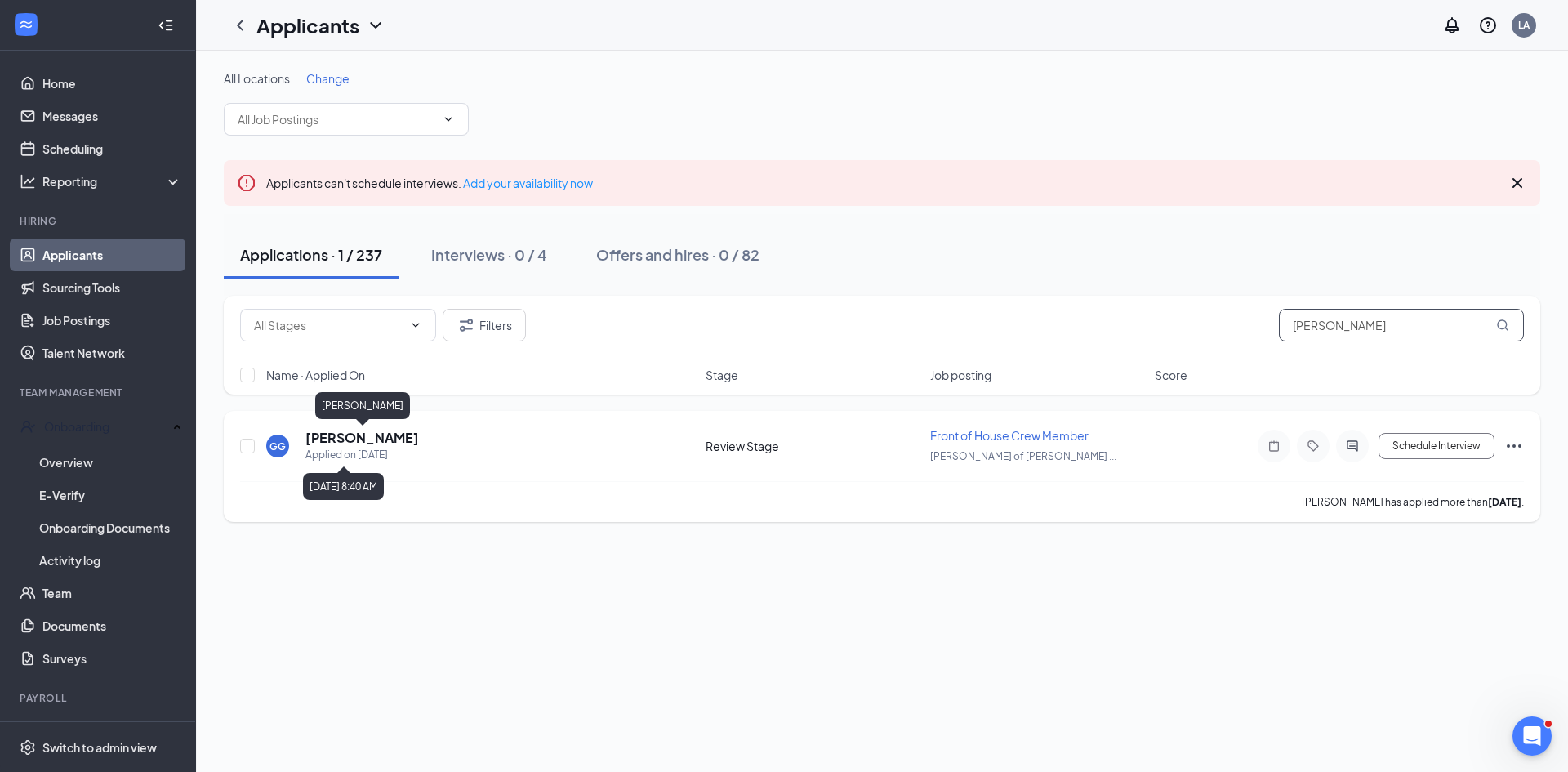
type input "[PERSON_NAME]"
click at [378, 432] on h5 "[PERSON_NAME]" at bounding box center [363, 438] width 113 height 18
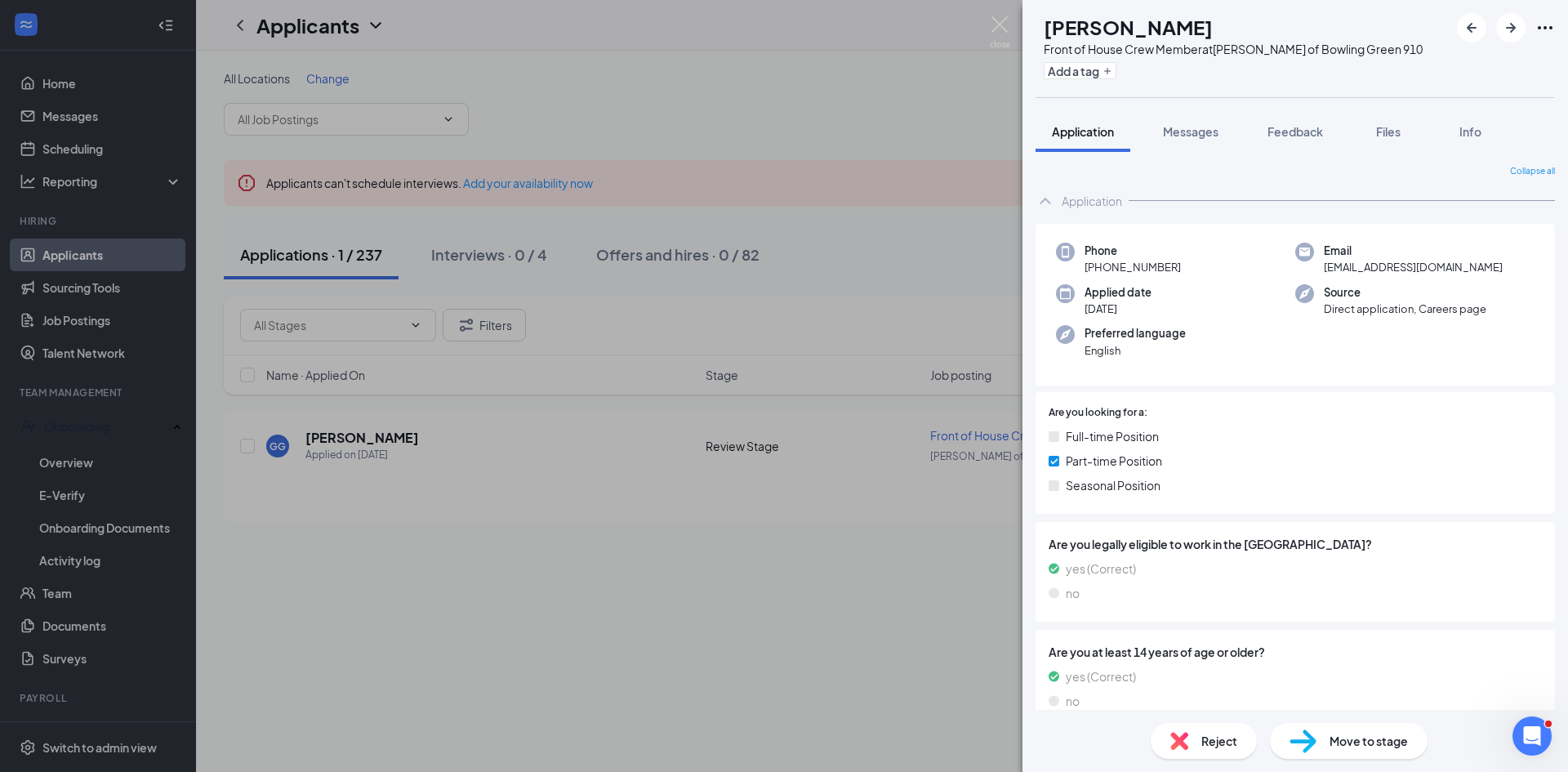
click at [1333, 751] on div "Move to stage" at bounding box center [1348, 740] width 158 height 36
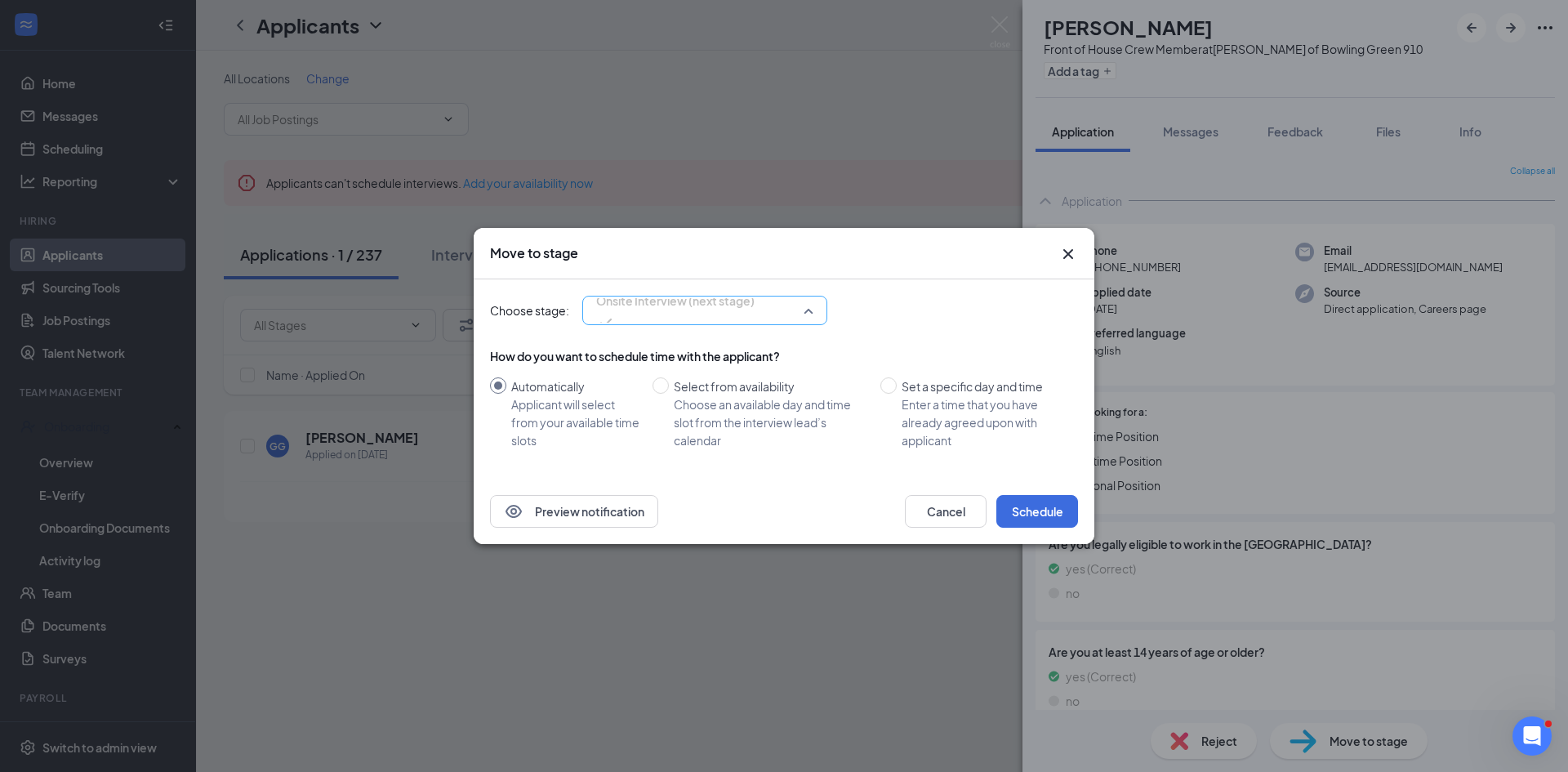
click at [754, 314] on span "Onsite Interview (next stage)" at bounding box center [675, 310] width 159 height 44
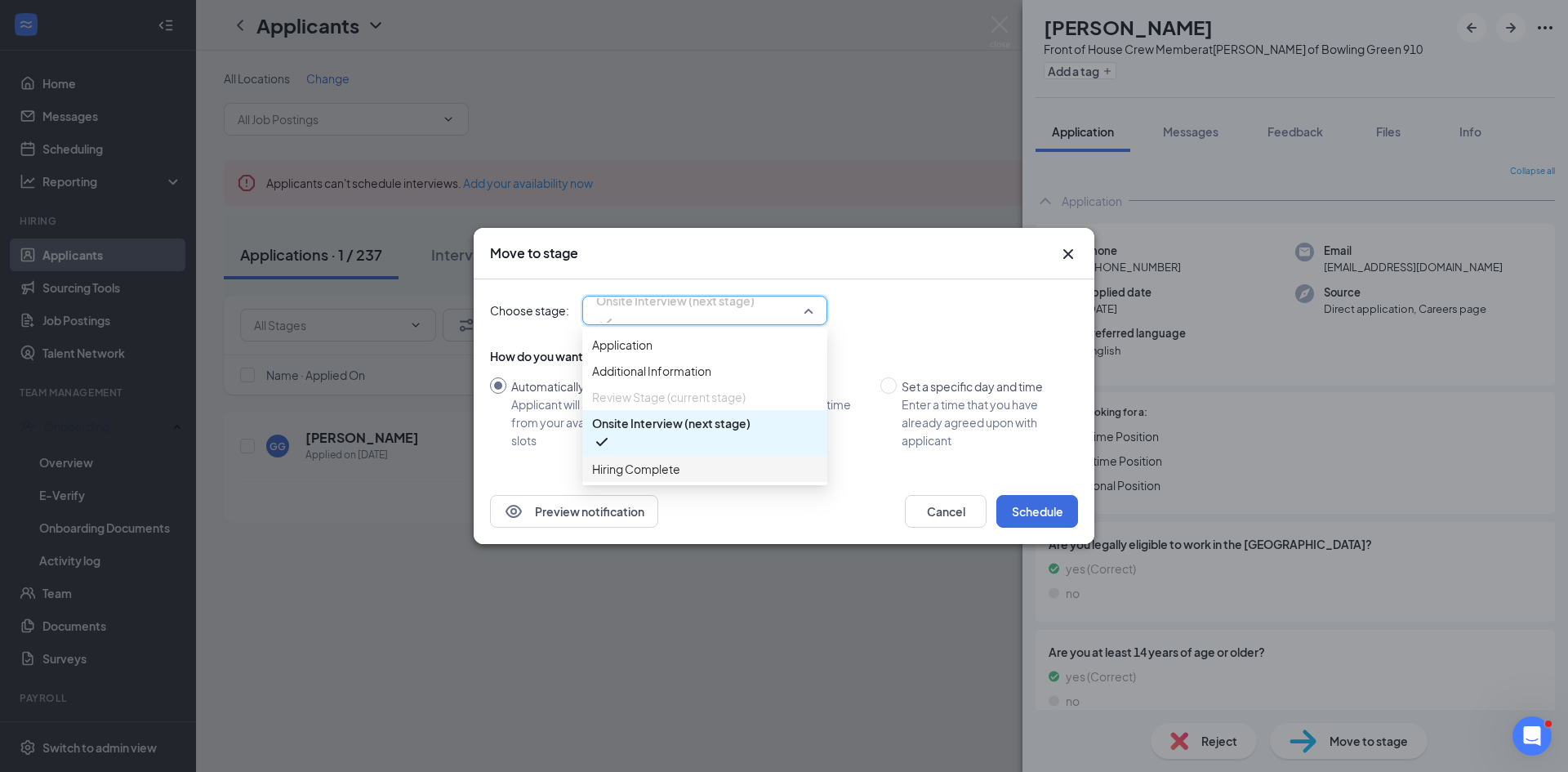
click at [658, 478] on span "Hiring Complete" at bounding box center [636, 469] width 88 height 18
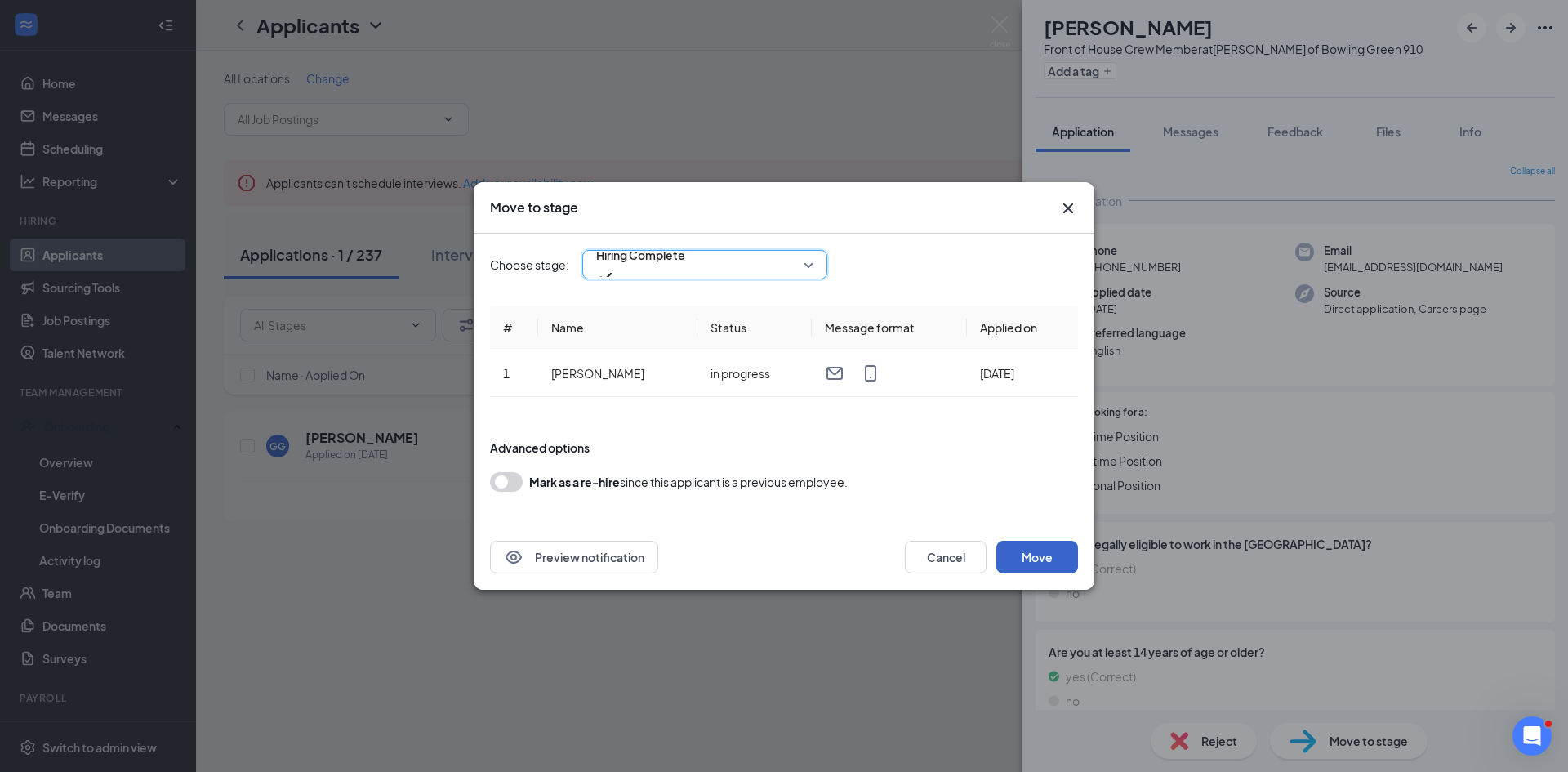
click at [1032, 555] on button "Move" at bounding box center [1037, 557] width 82 height 33
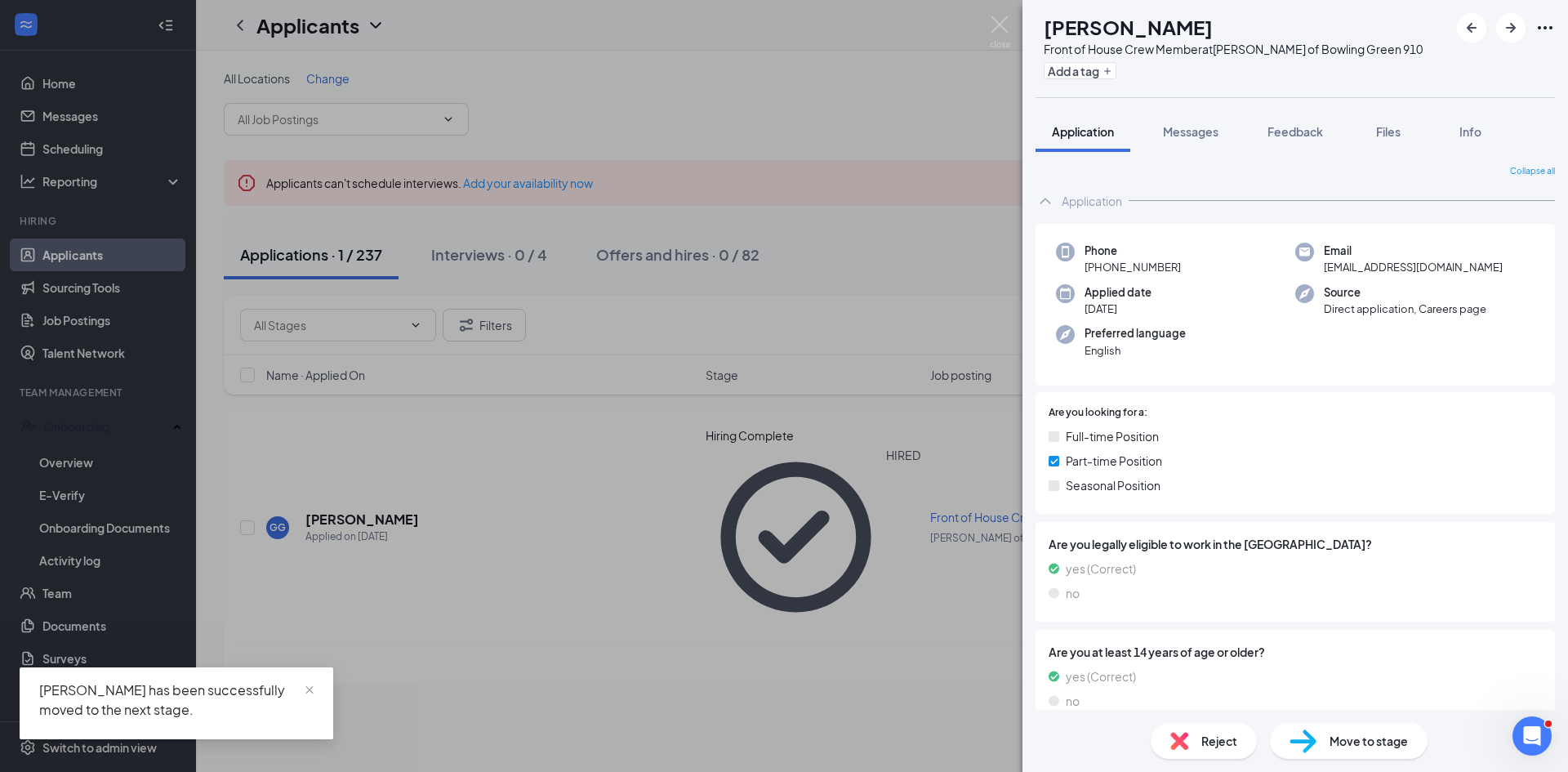
click at [663, 565] on div "[PERSON_NAME] Front of House Crew Member at [PERSON_NAME] of Bowling Green 910 …" at bounding box center [784, 386] width 1568 height 772
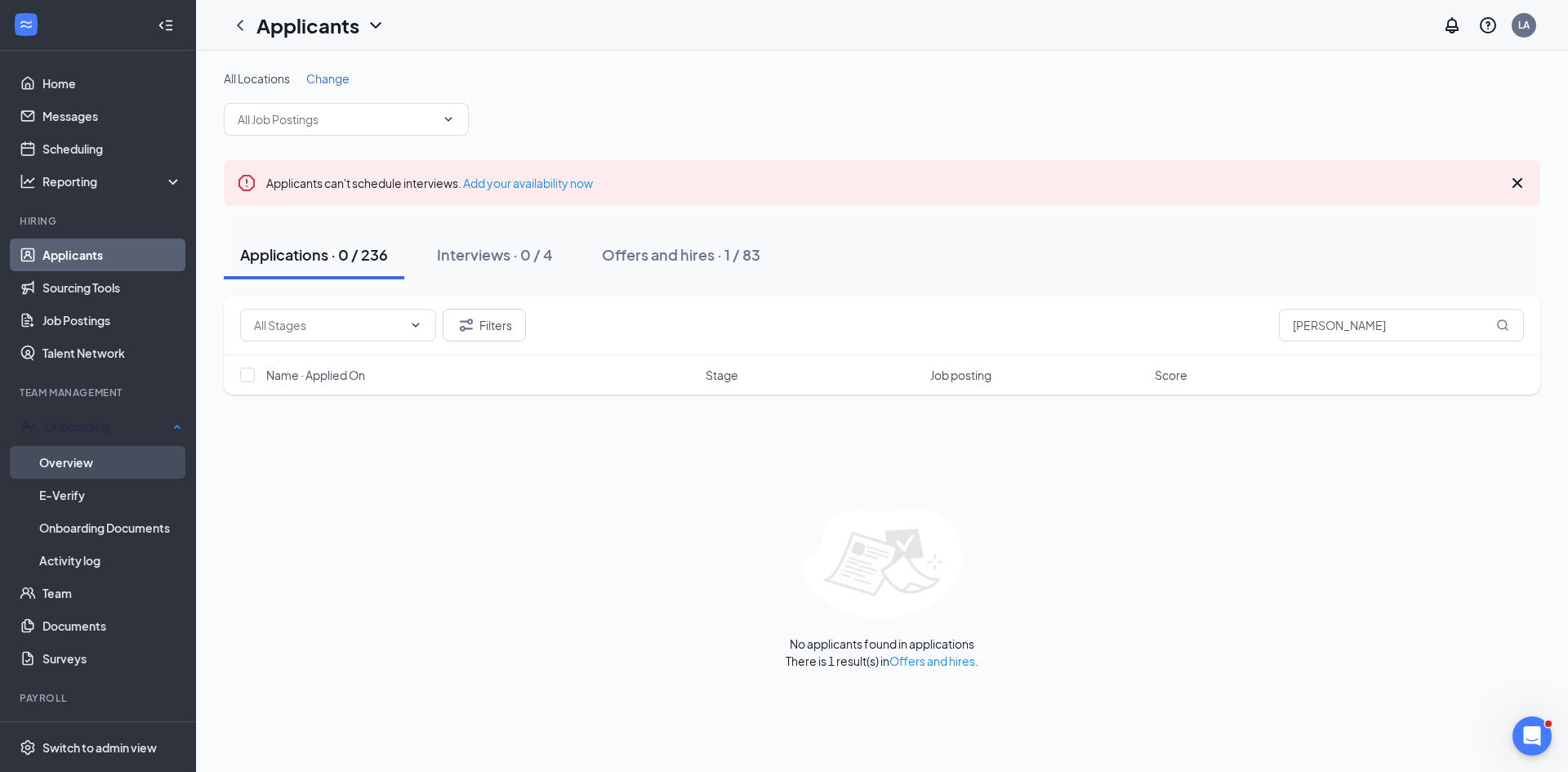
click at [70, 466] on link "Overview" at bounding box center [110, 462] width 143 height 33
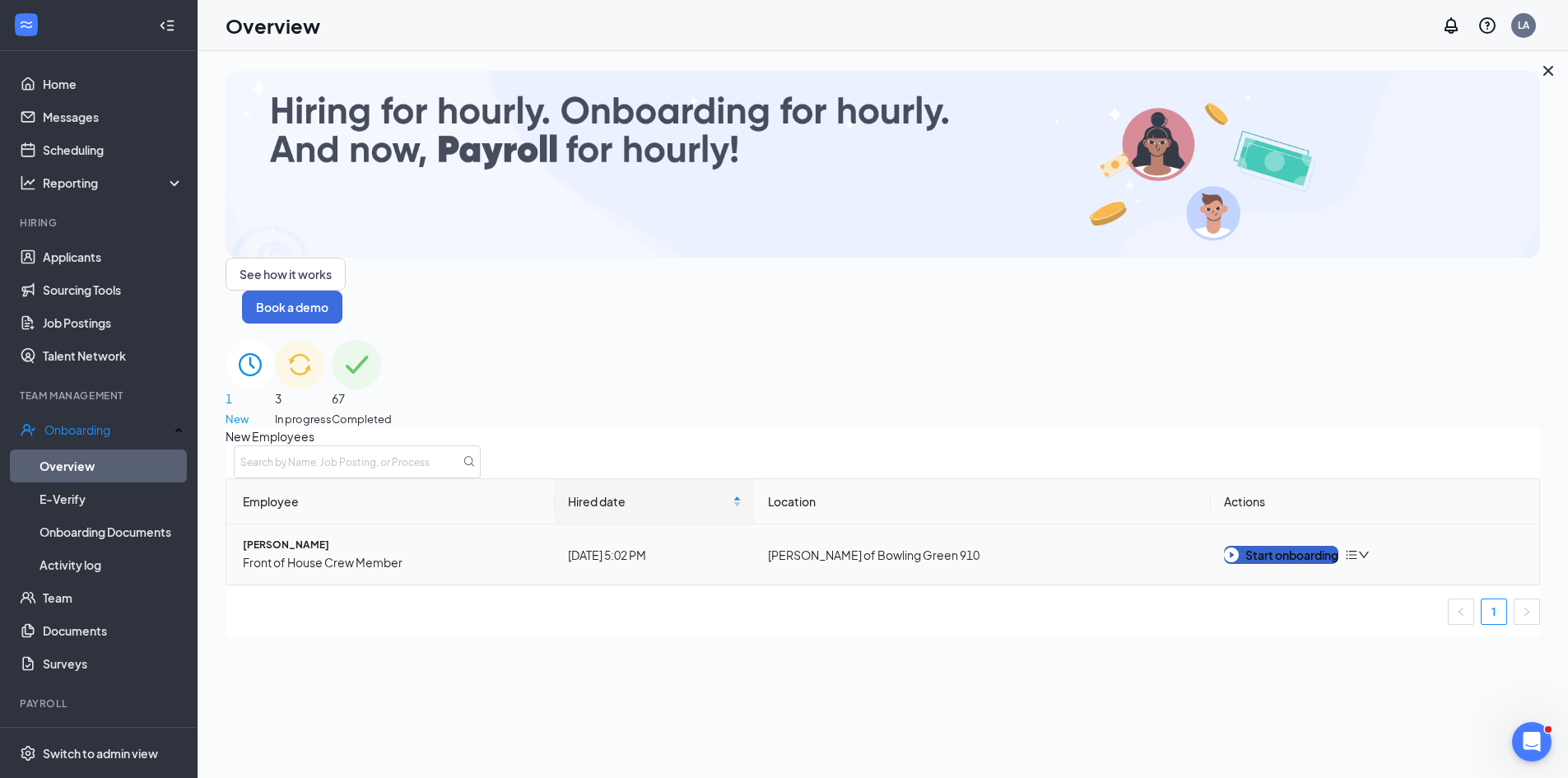
click at [1249, 546] on div "Start onboarding" at bounding box center [1281, 555] width 114 height 18
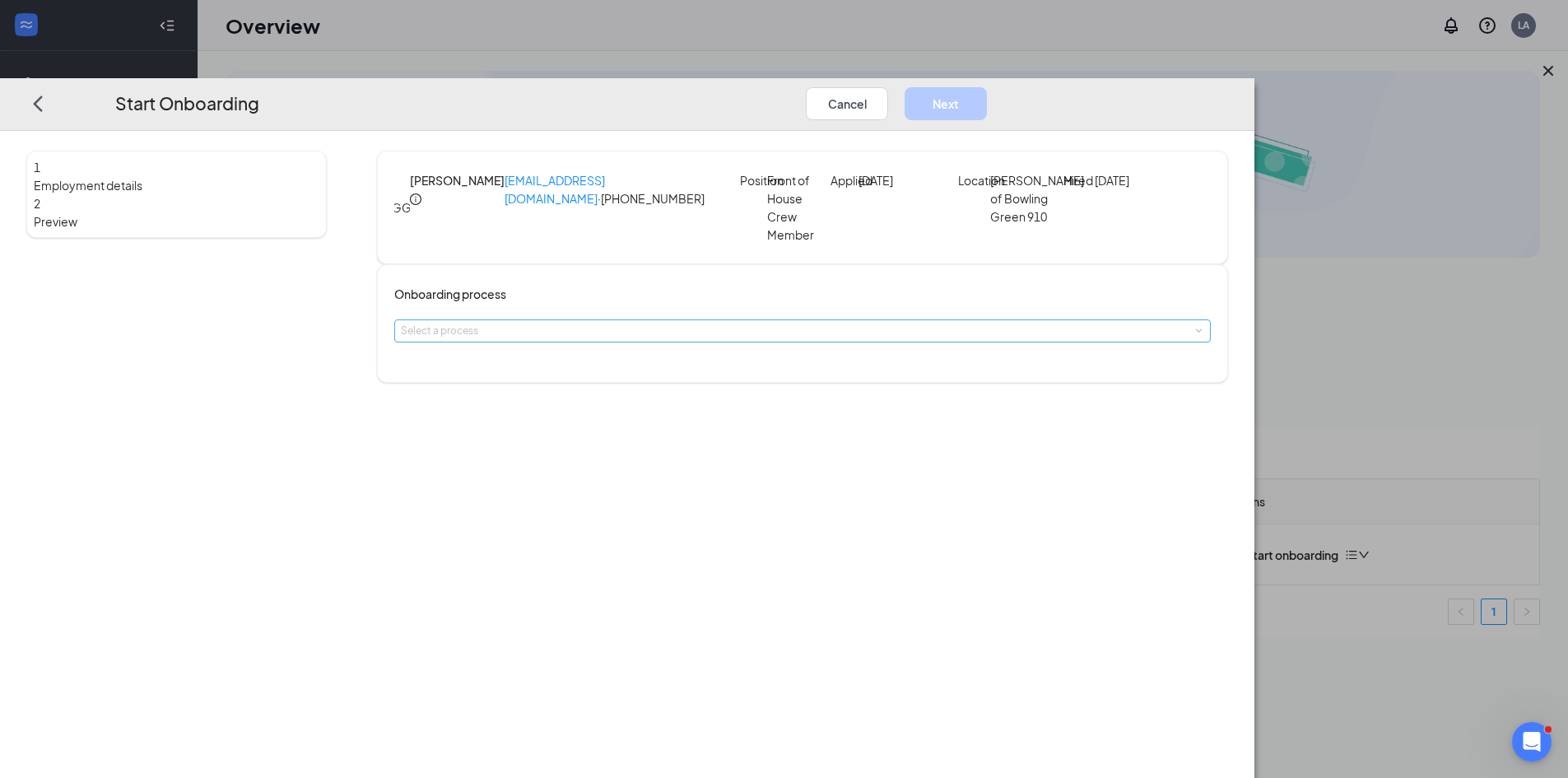
click at [720, 339] on div "Select a process" at bounding box center [799, 330] width 796 height 16
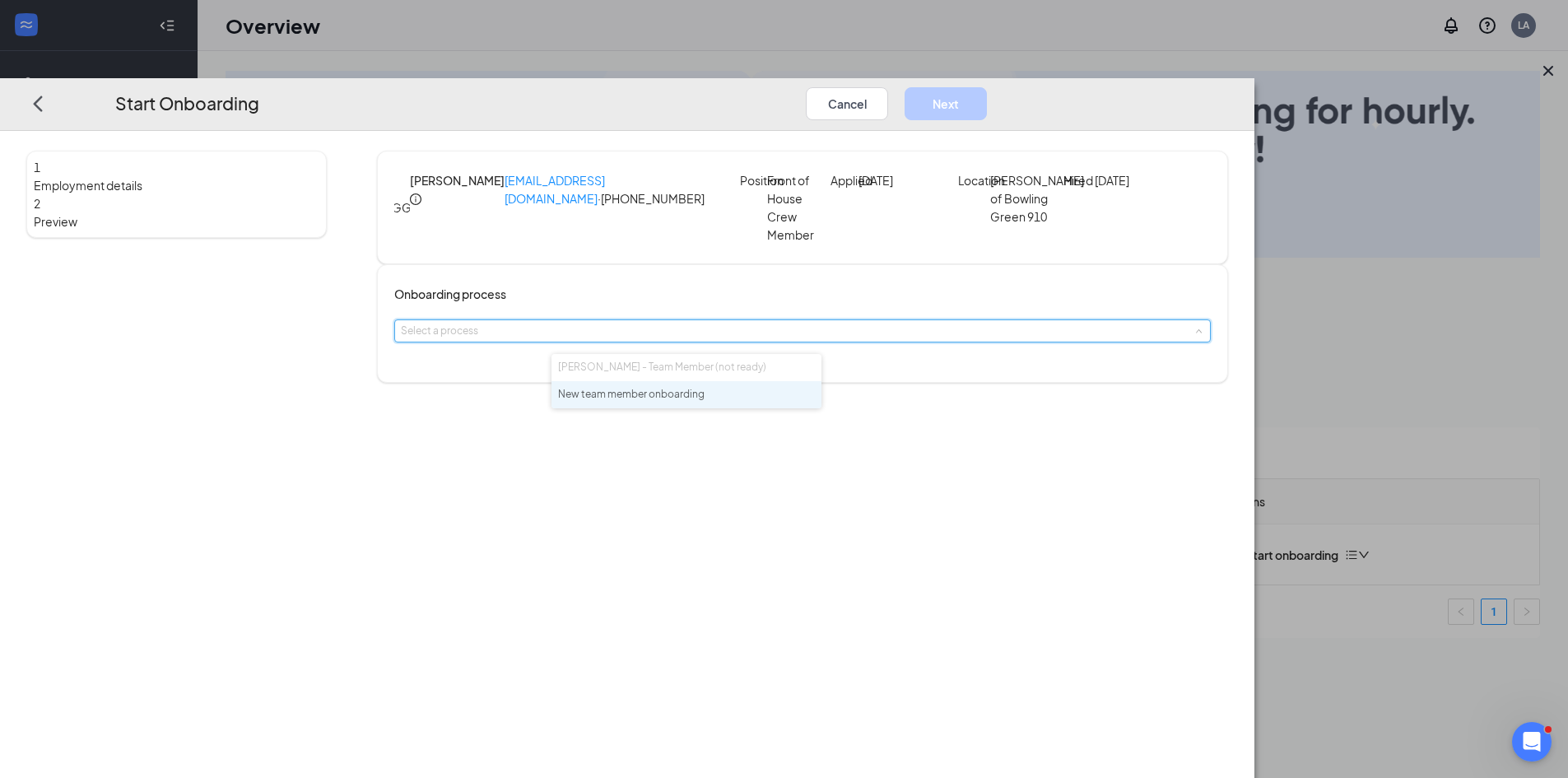
click at [658, 400] on span "New team member onboarding" at bounding box center [632, 394] width 147 height 13
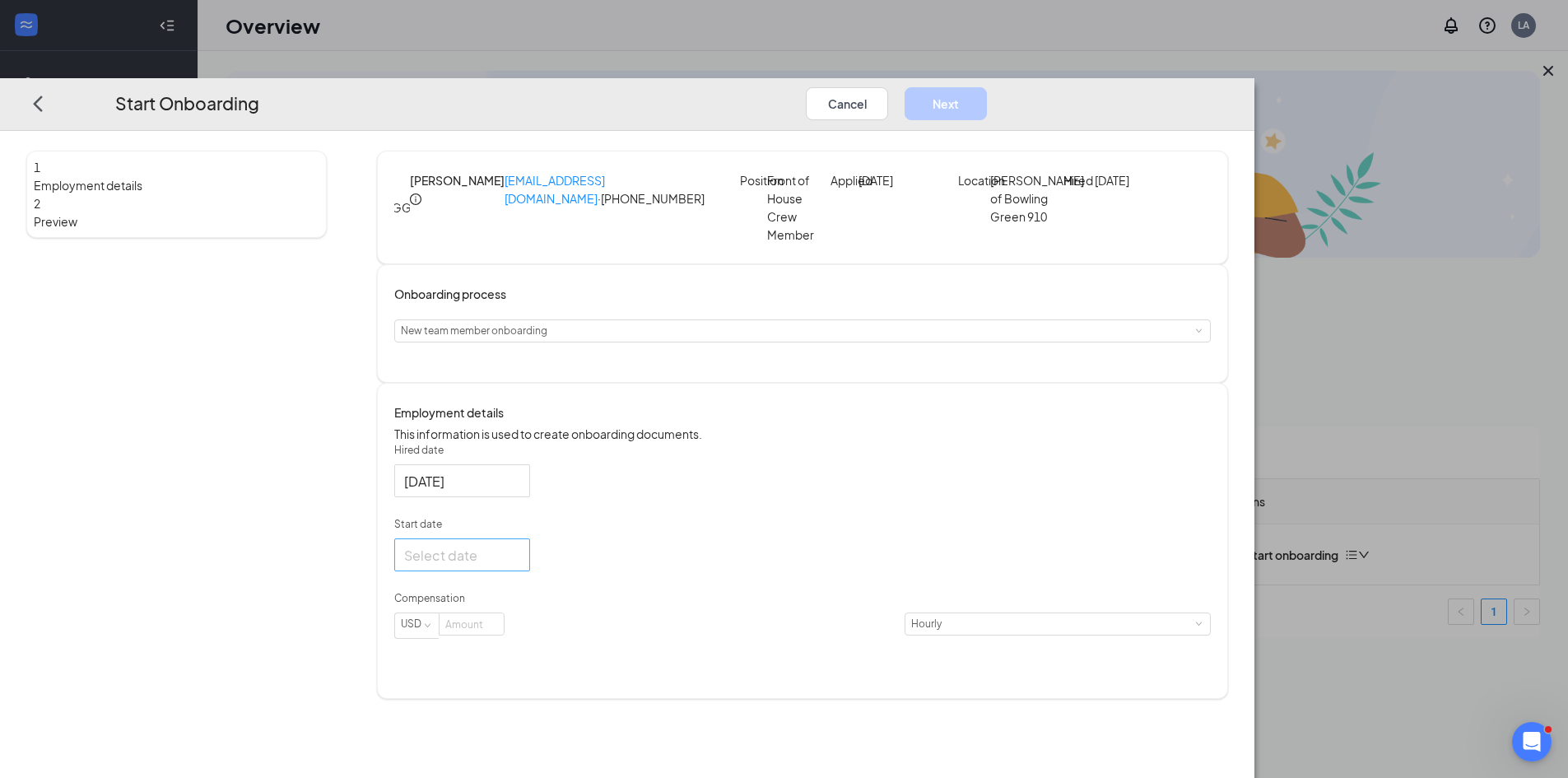
click at [520, 565] on div at bounding box center [462, 554] width 116 height 21
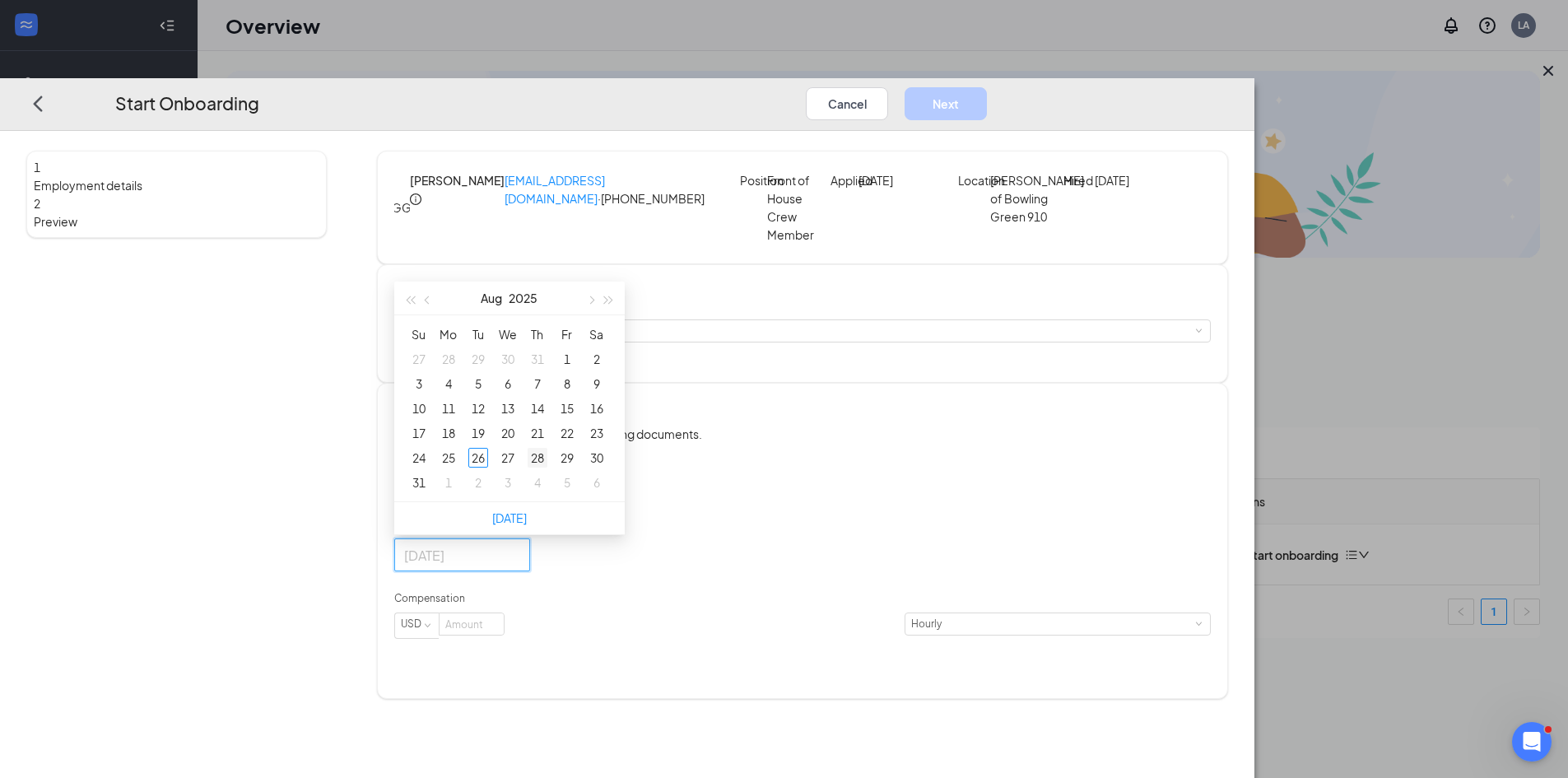
type input "[DATE]"
click at [548, 467] on div "28" at bounding box center [537, 457] width 20 height 20
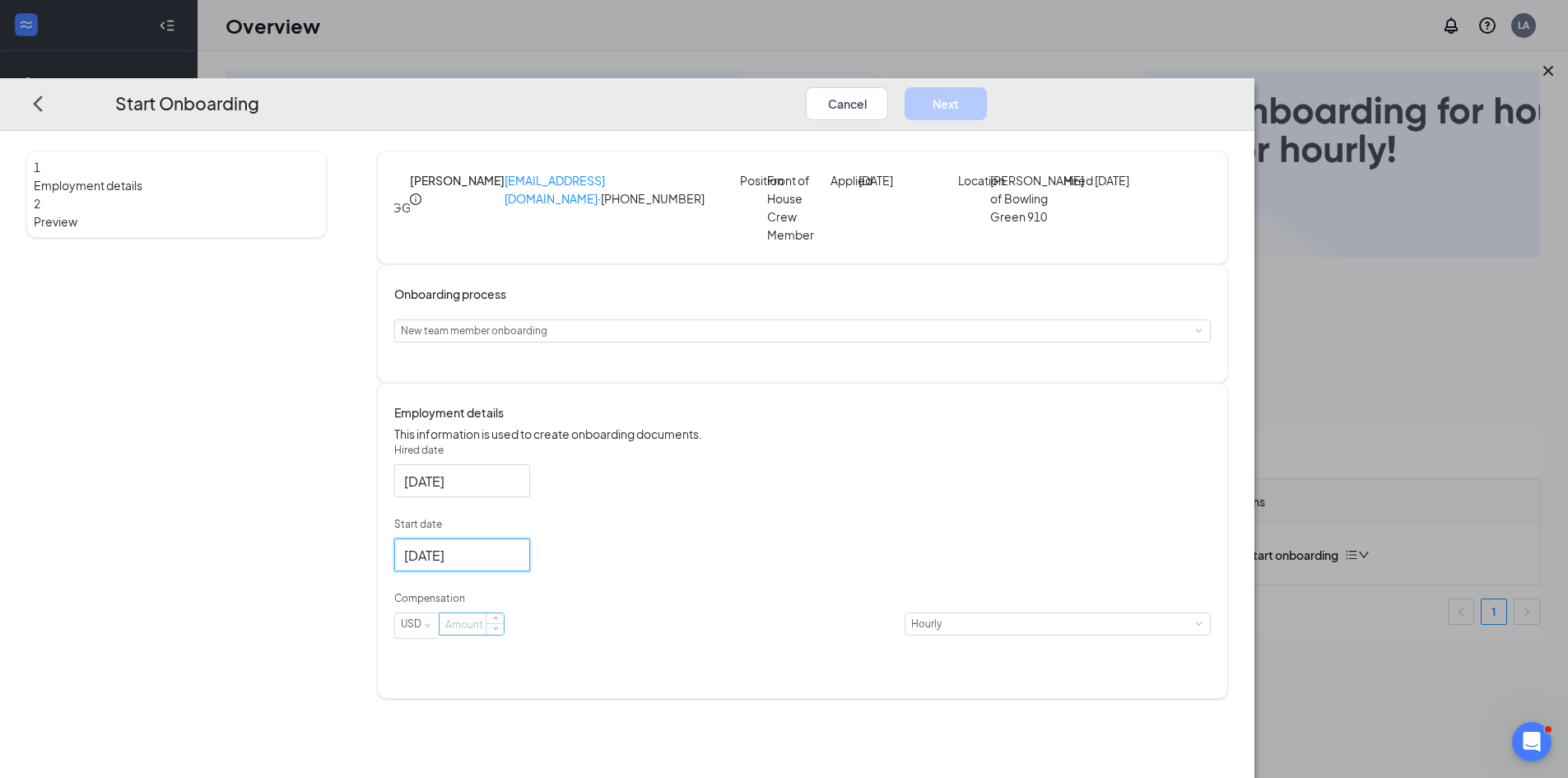
click at [504, 634] on input at bounding box center [472, 623] width 64 height 21
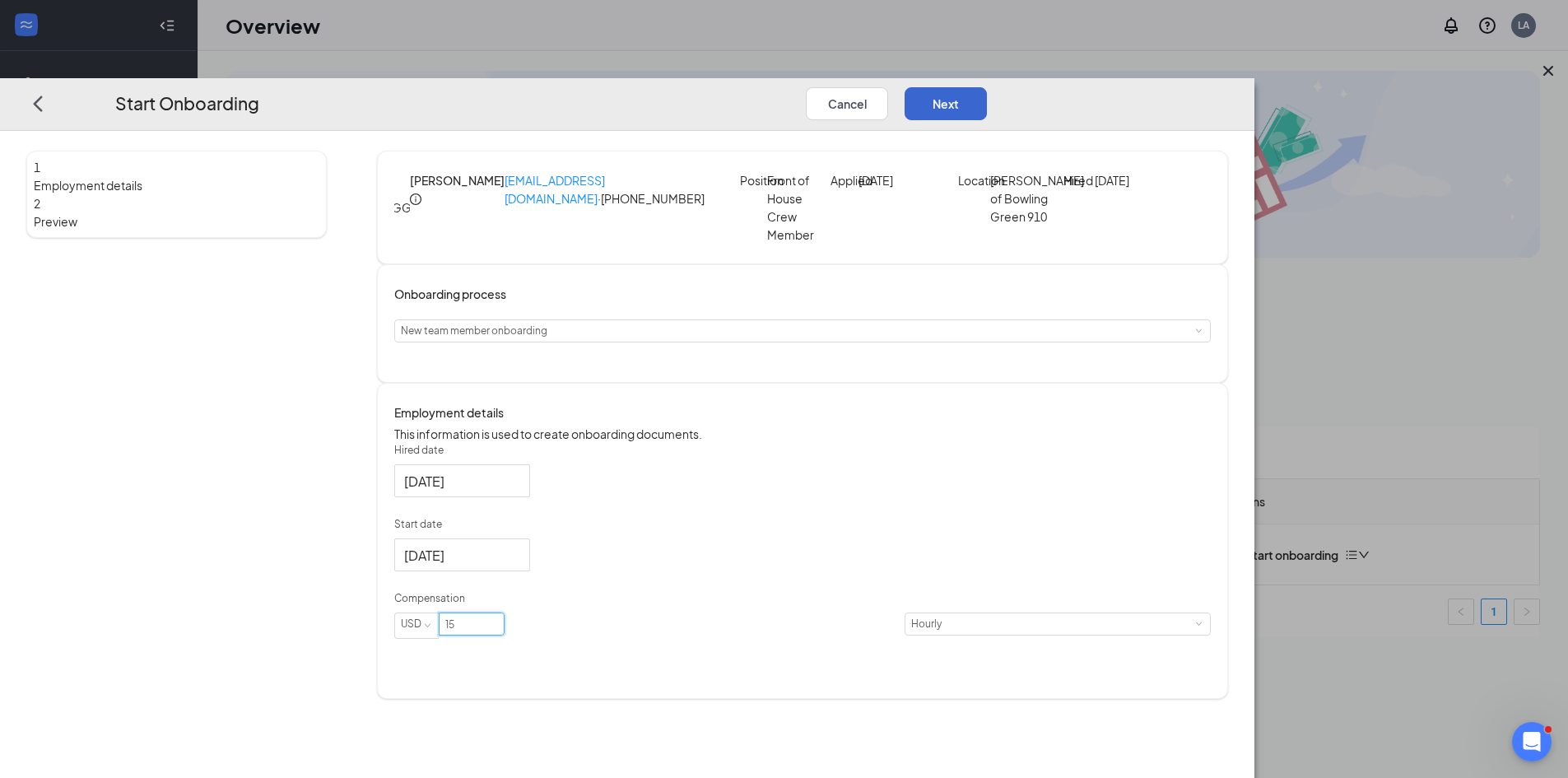
type input "15"
click at [986, 87] on button "Next" at bounding box center [945, 103] width 82 height 33
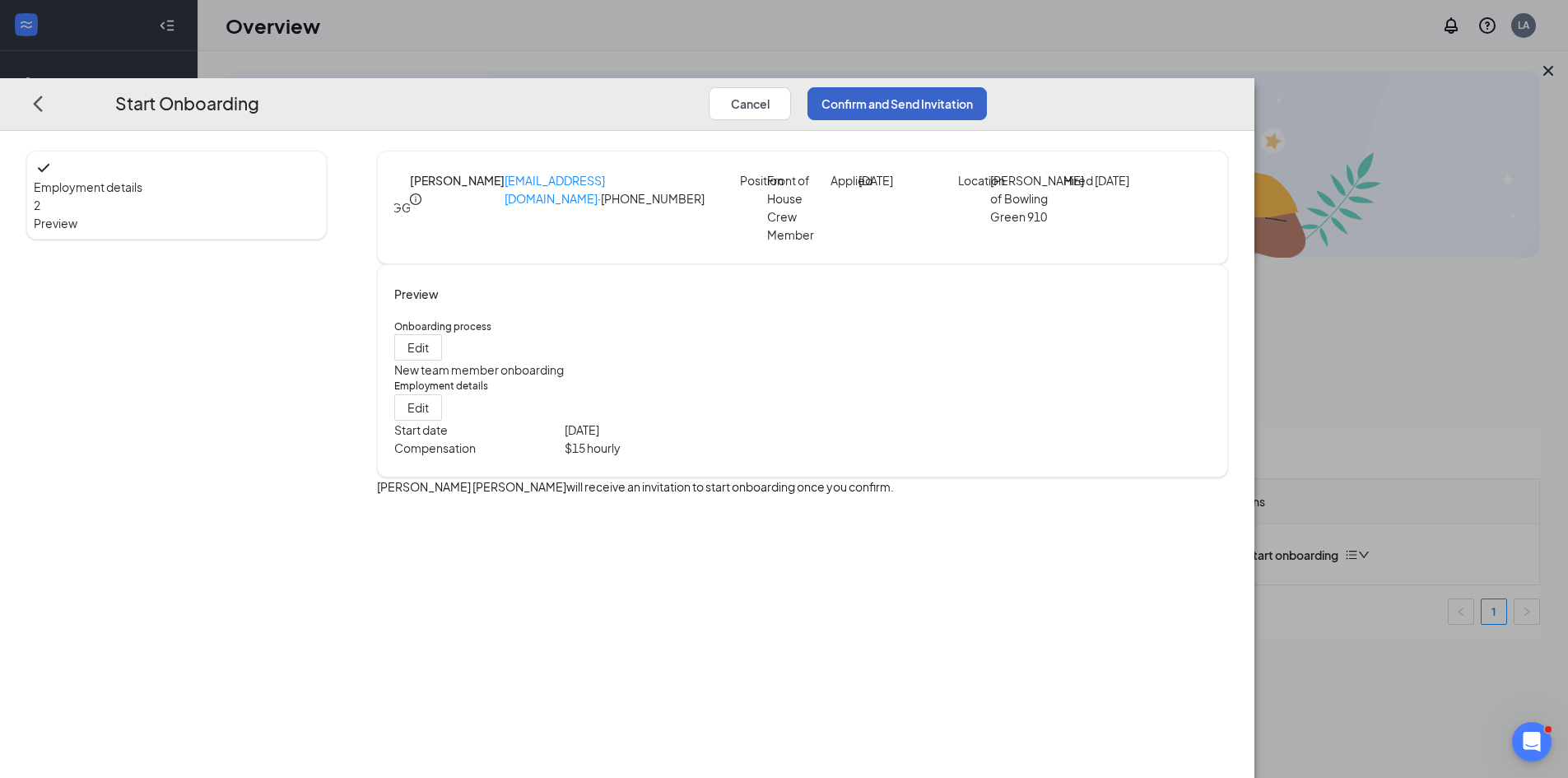
click at [986, 87] on button "Confirm and Send Invitation" at bounding box center [897, 103] width 180 height 33
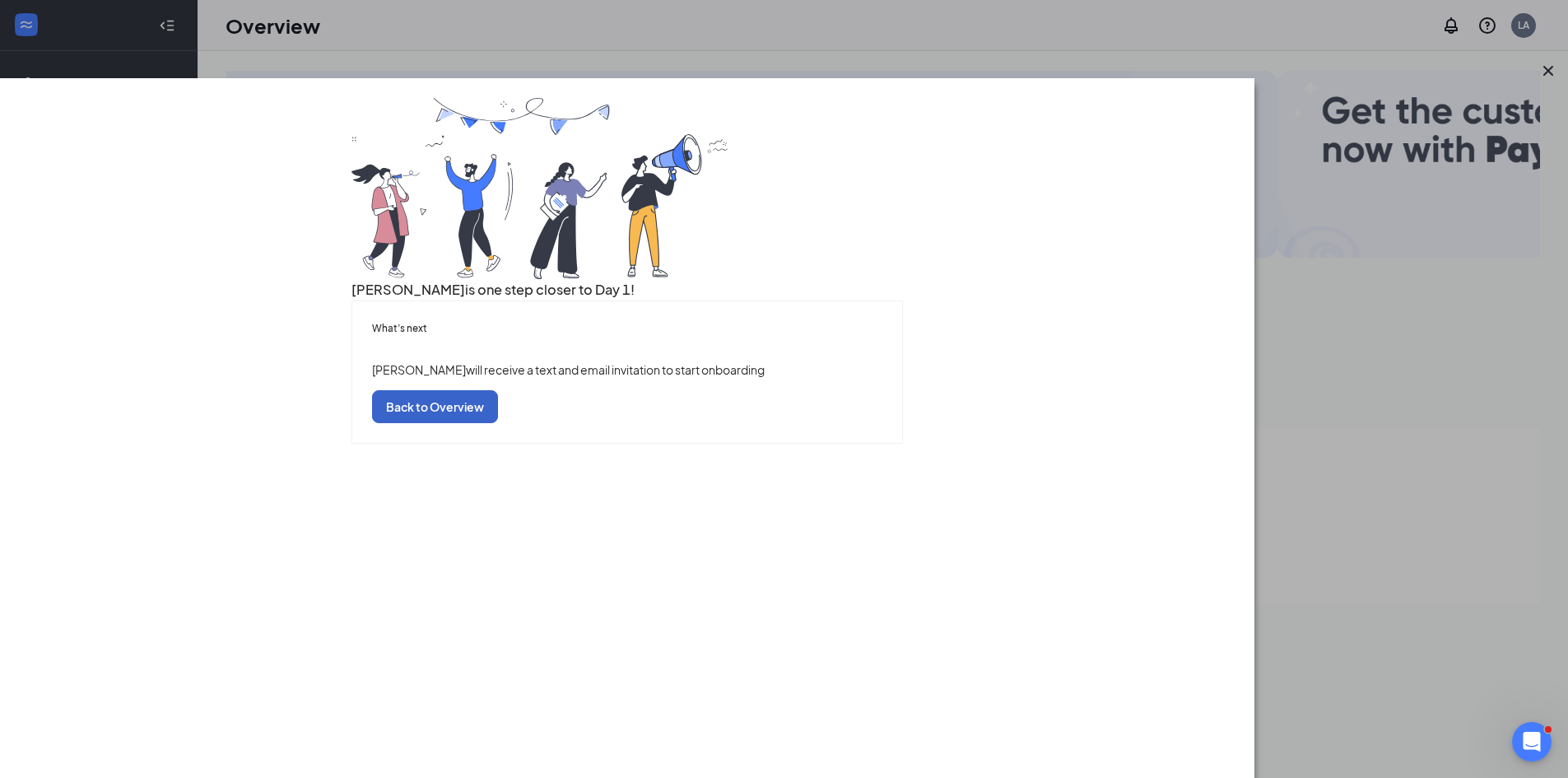
click at [498, 422] on button "Back to Overview" at bounding box center [434, 406] width 126 height 33
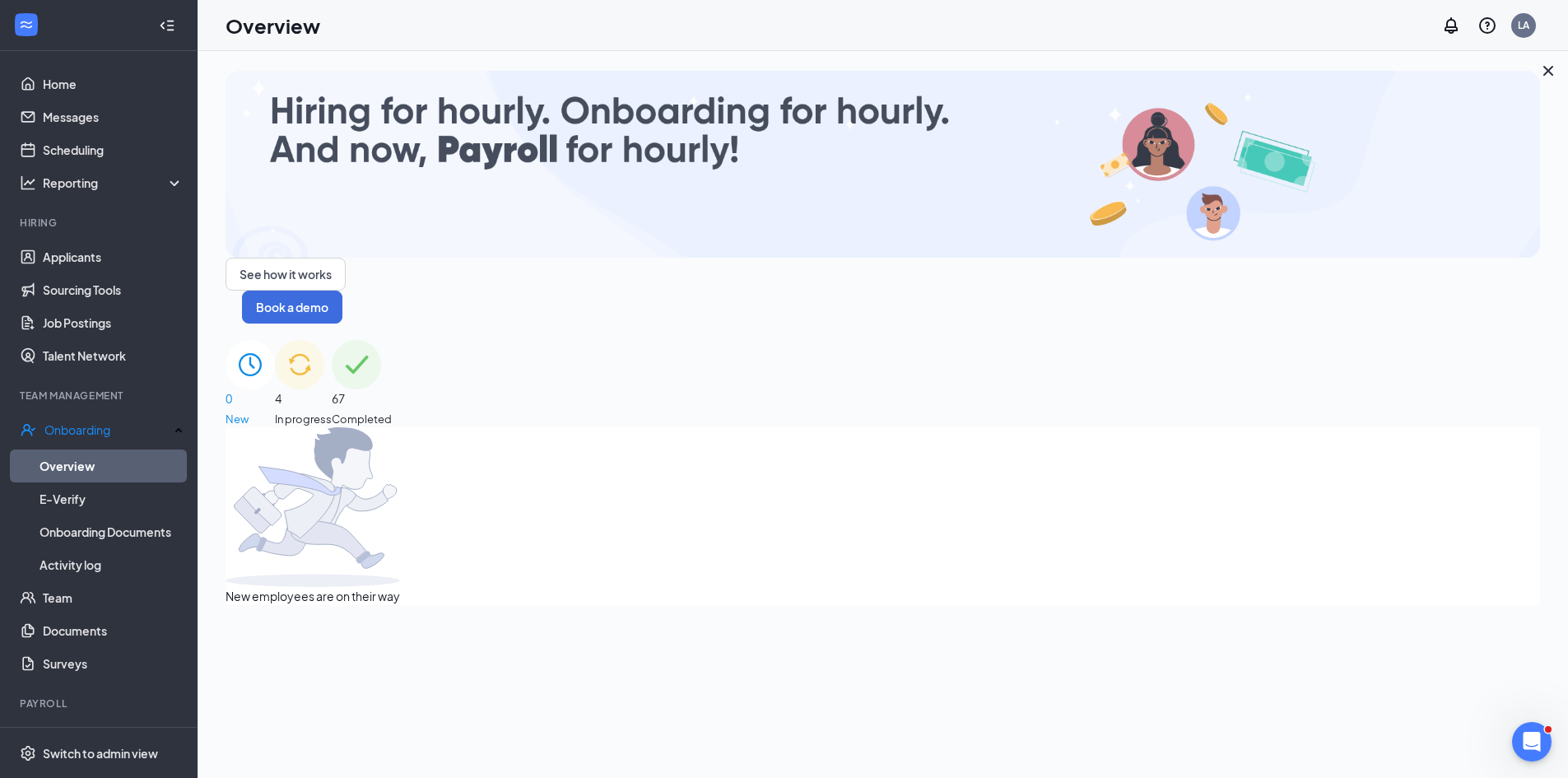
click at [331, 339] on div "4 In progress" at bounding box center [304, 383] width 57 height 88
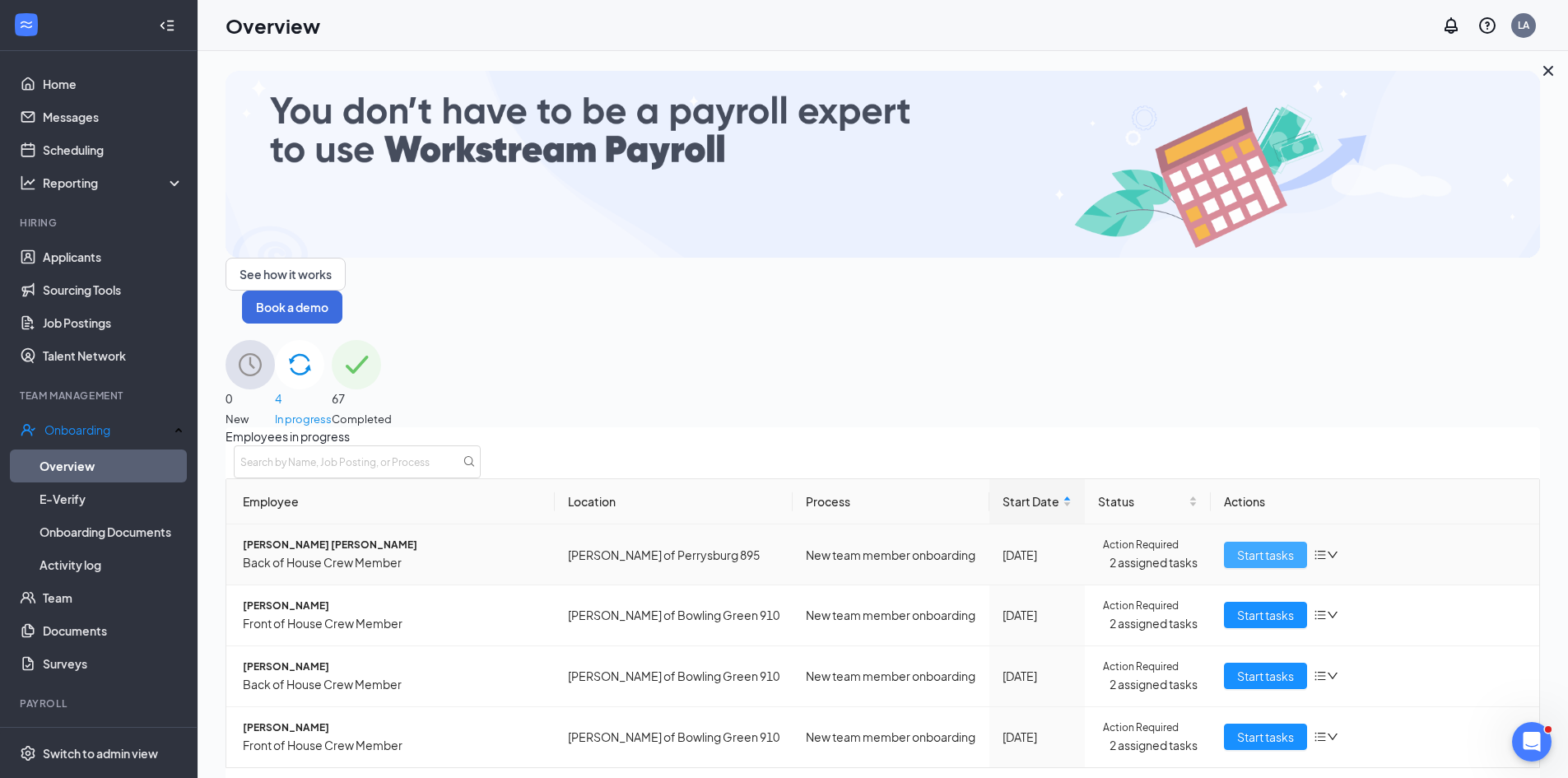
click at [1269, 546] on span "Start tasks" at bounding box center [1266, 555] width 57 height 18
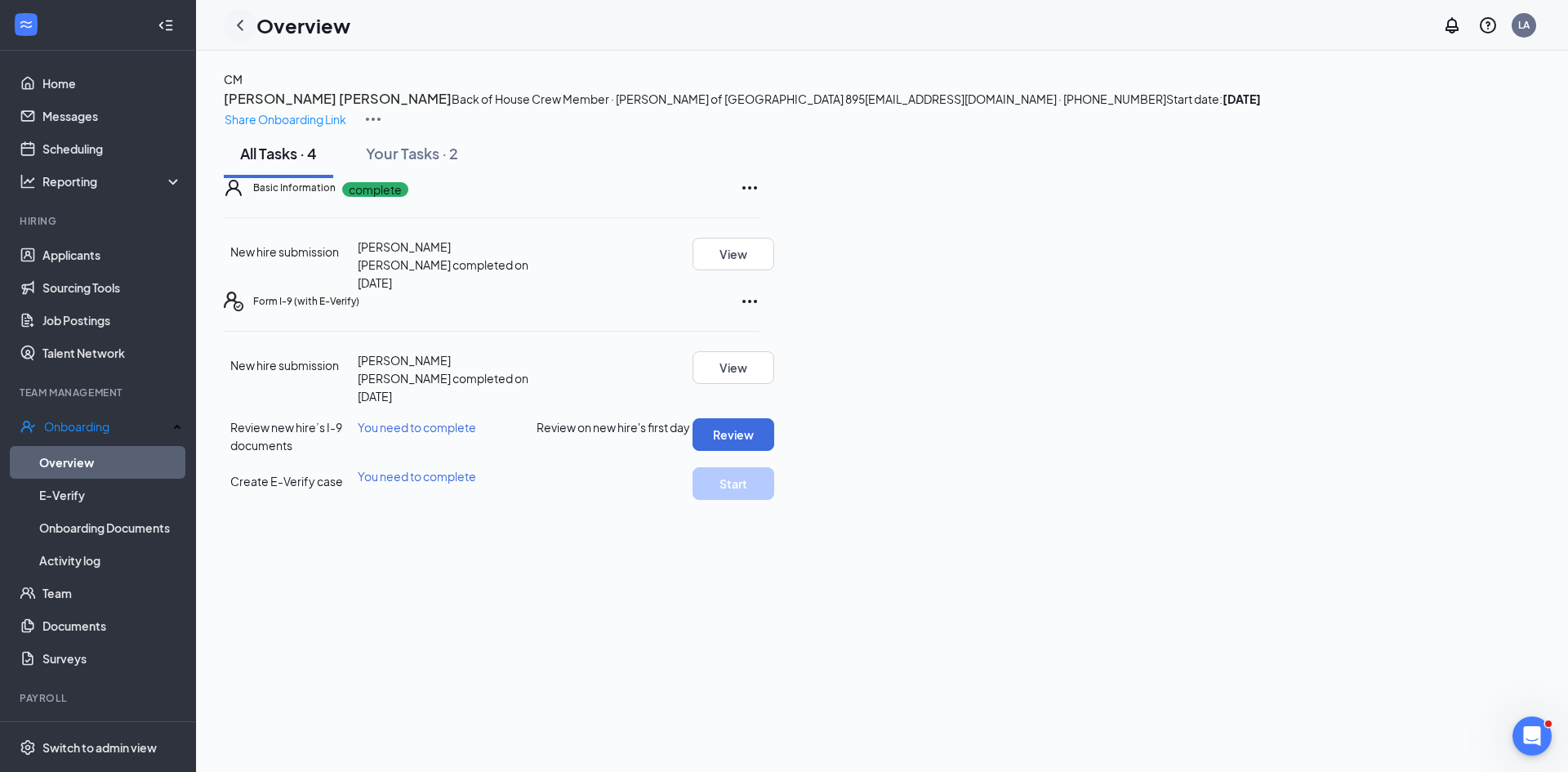
click at [244, 26] on icon "ChevronLeft" at bounding box center [240, 26] width 20 height 19
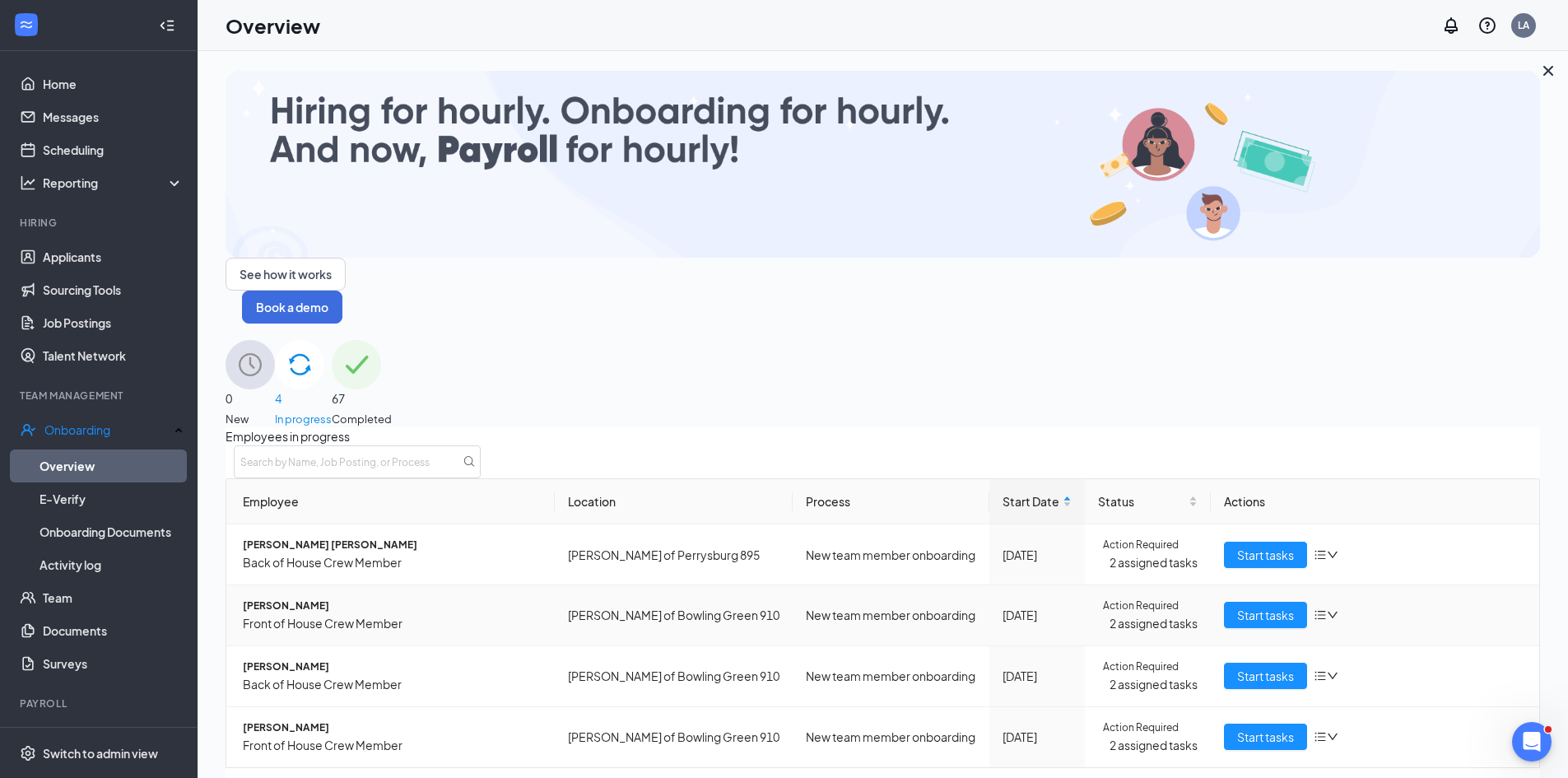
click at [295, 598] on span "[PERSON_NAME]" at bounding box center [392, 607] width 298 height 16
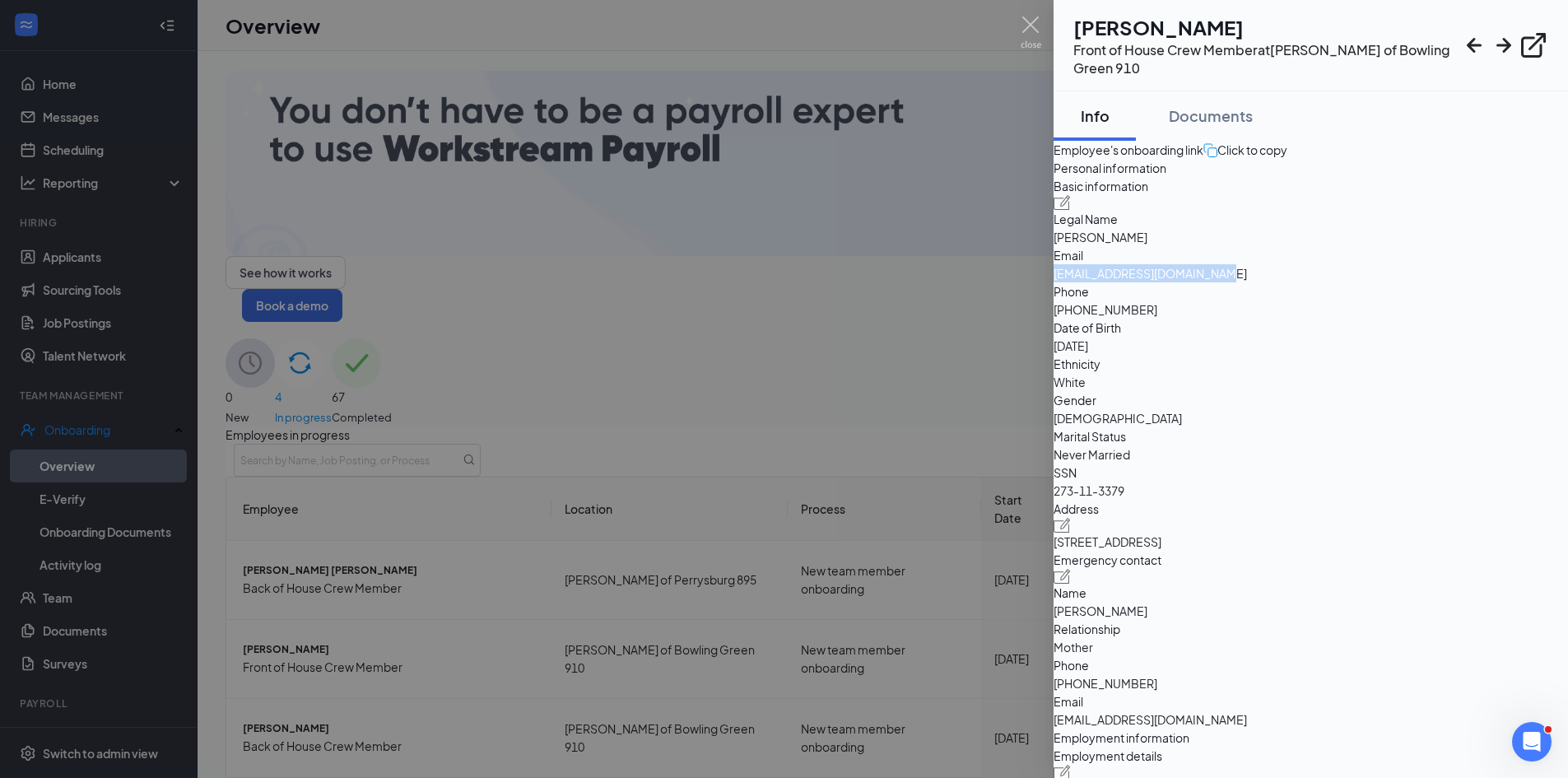
drag, startPoint x: 1281, startPoint y: 362, endPoint x: 1432, endPoint y: 360, distance: 151.0
click at [1432, 282] on span "[EMAIL_ADDRESS][DOMAIN_NAME]" at bounding box center [1311, 273] width 515 height 18
copy span "[EMAIL_ADDRESS][DOMAIN_NAME]"
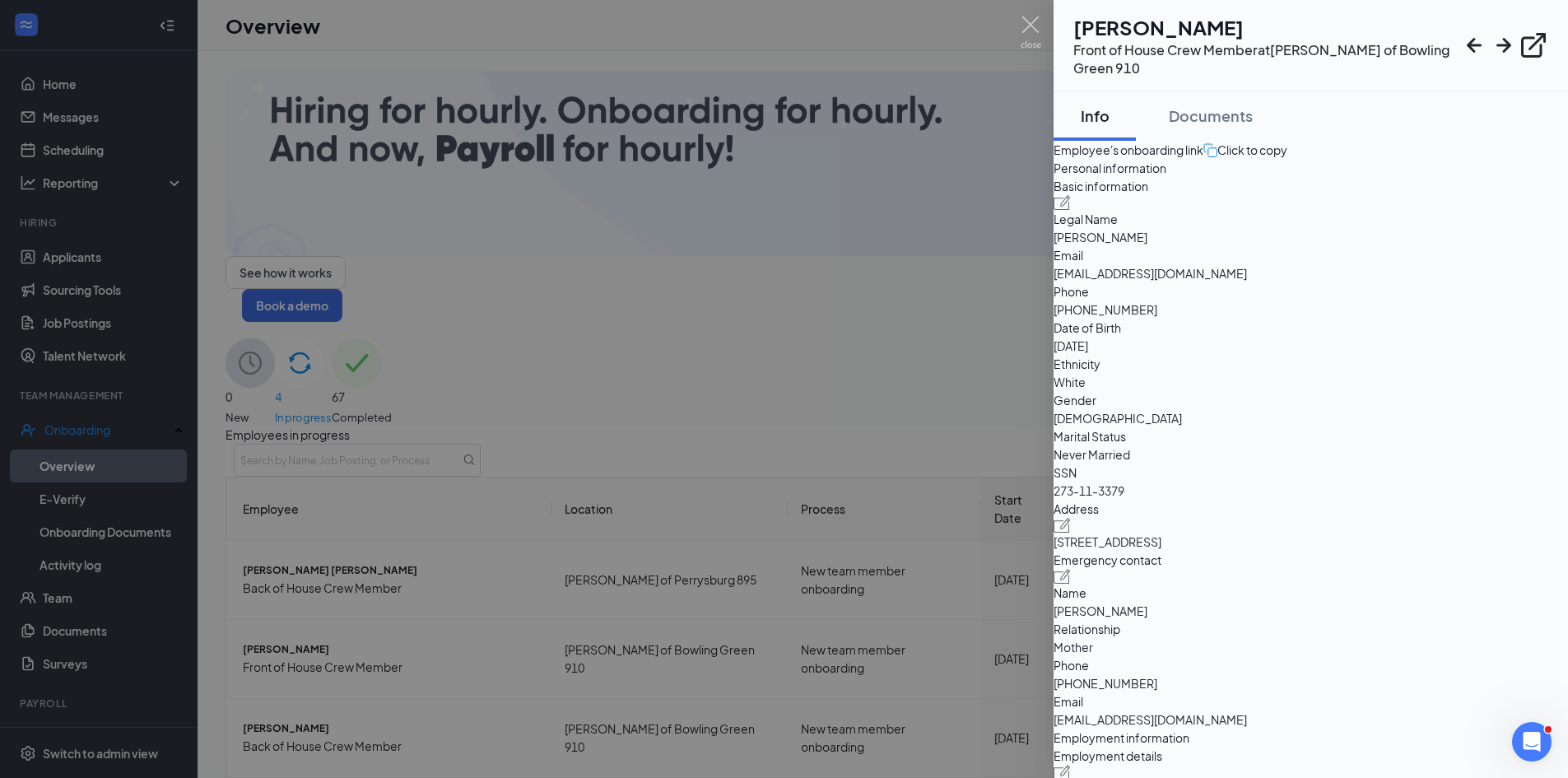
click at [999, 66] on div at bounding box center [784, 389] width 1568 height 778
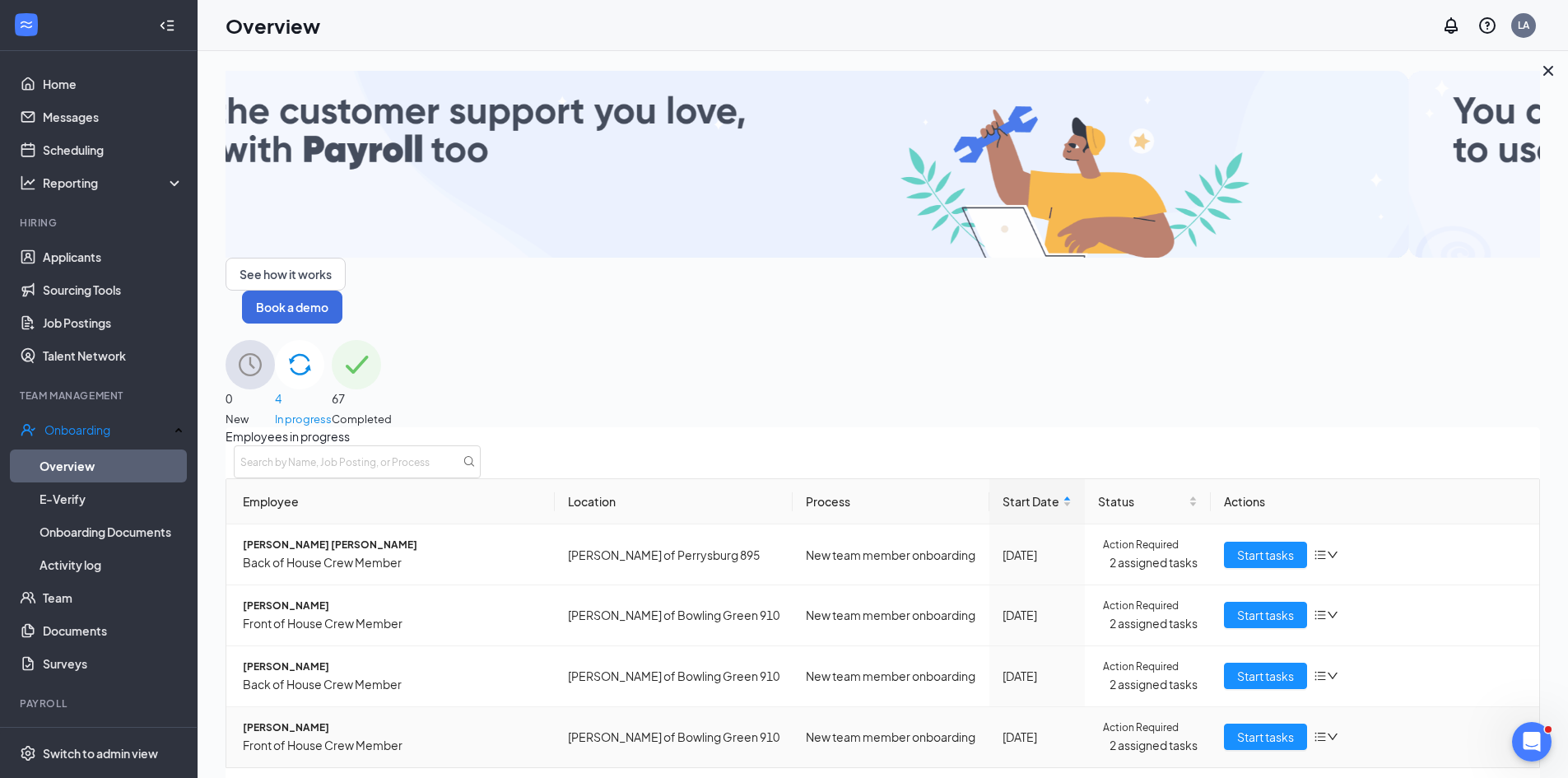
click at [289, 720] on span "[PERSON_NAME]" at bounding box center [392, 728] width 298 height 16
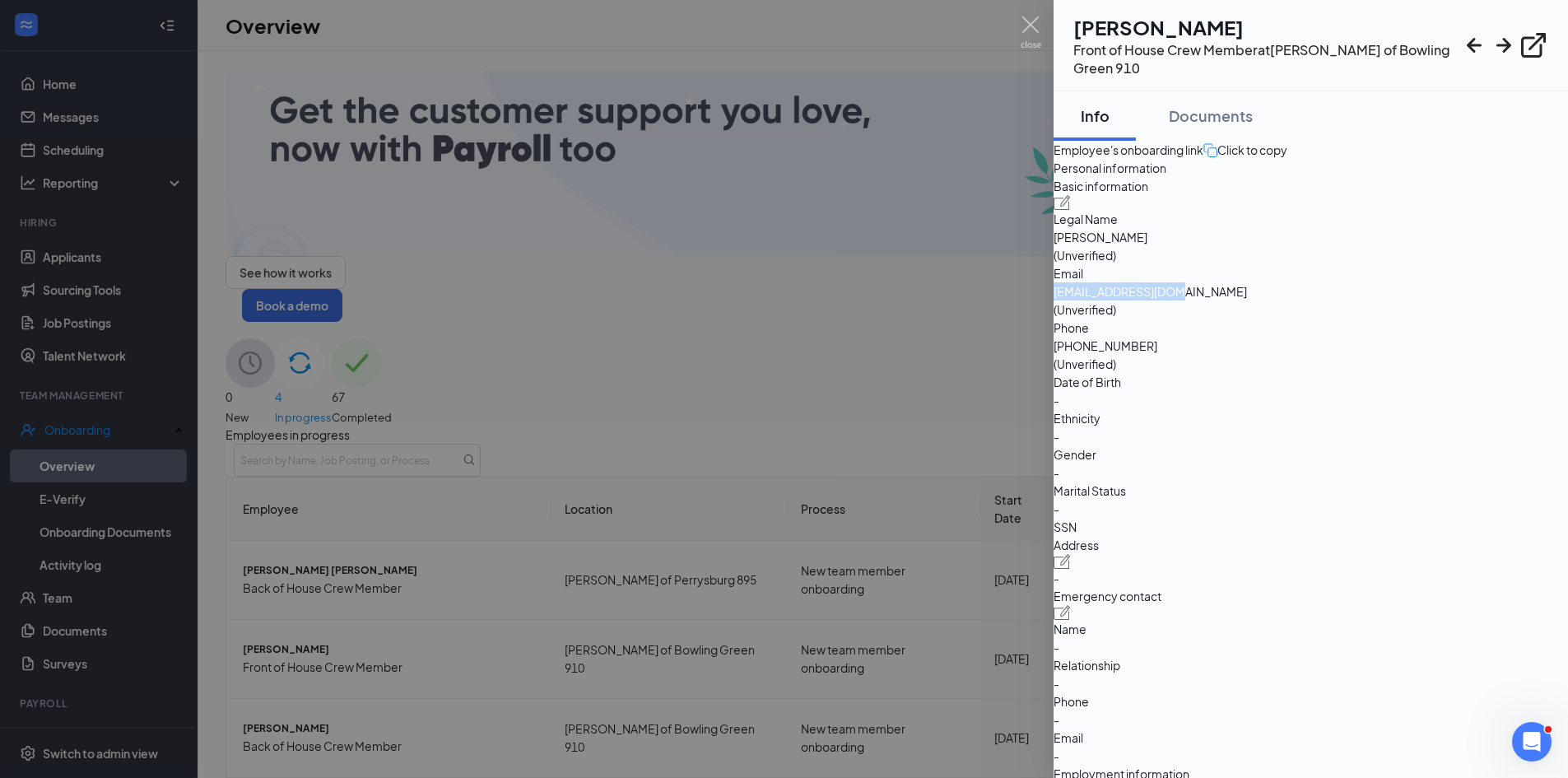
drag, startPoint x: 1283, startPoint y: 362, endPoint x: 1406, endPoint y: 365, distance: 123.0
click at [1406, 300] on span "[EMAIL_ADDRESS][DOMAIN_NAME]" at bounding box center [1311, 291] width 515 height 18
copy span "[EMAIL_ADDRESS][DOMAIN_NAME]"
click at [1034, 37] on img at bounding box center [1030, 32] width 21 height 32
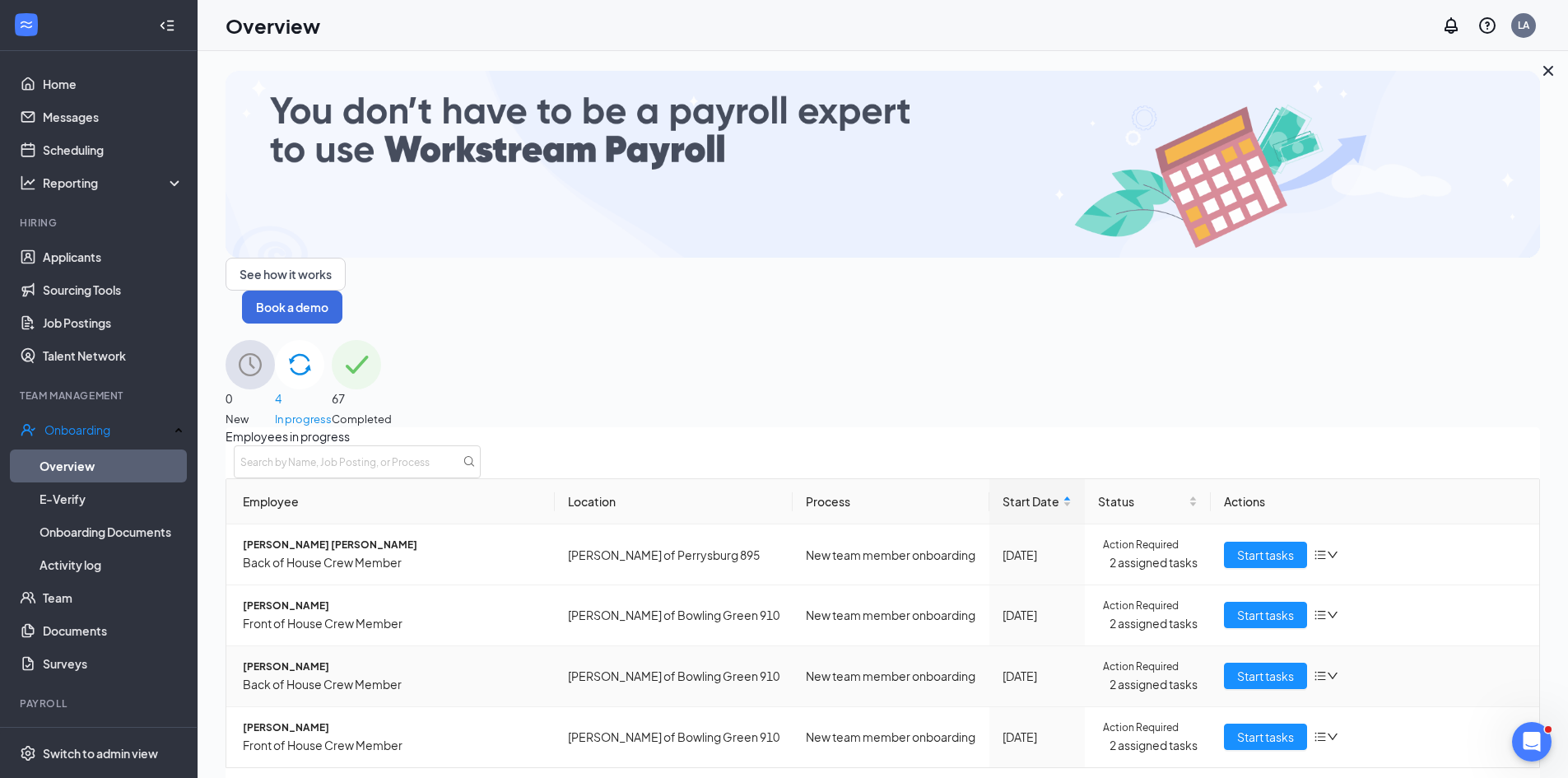
click at [287, 659] on span "[PERSON_NAME]" at bounding box center [392, 667] width 298 height 16
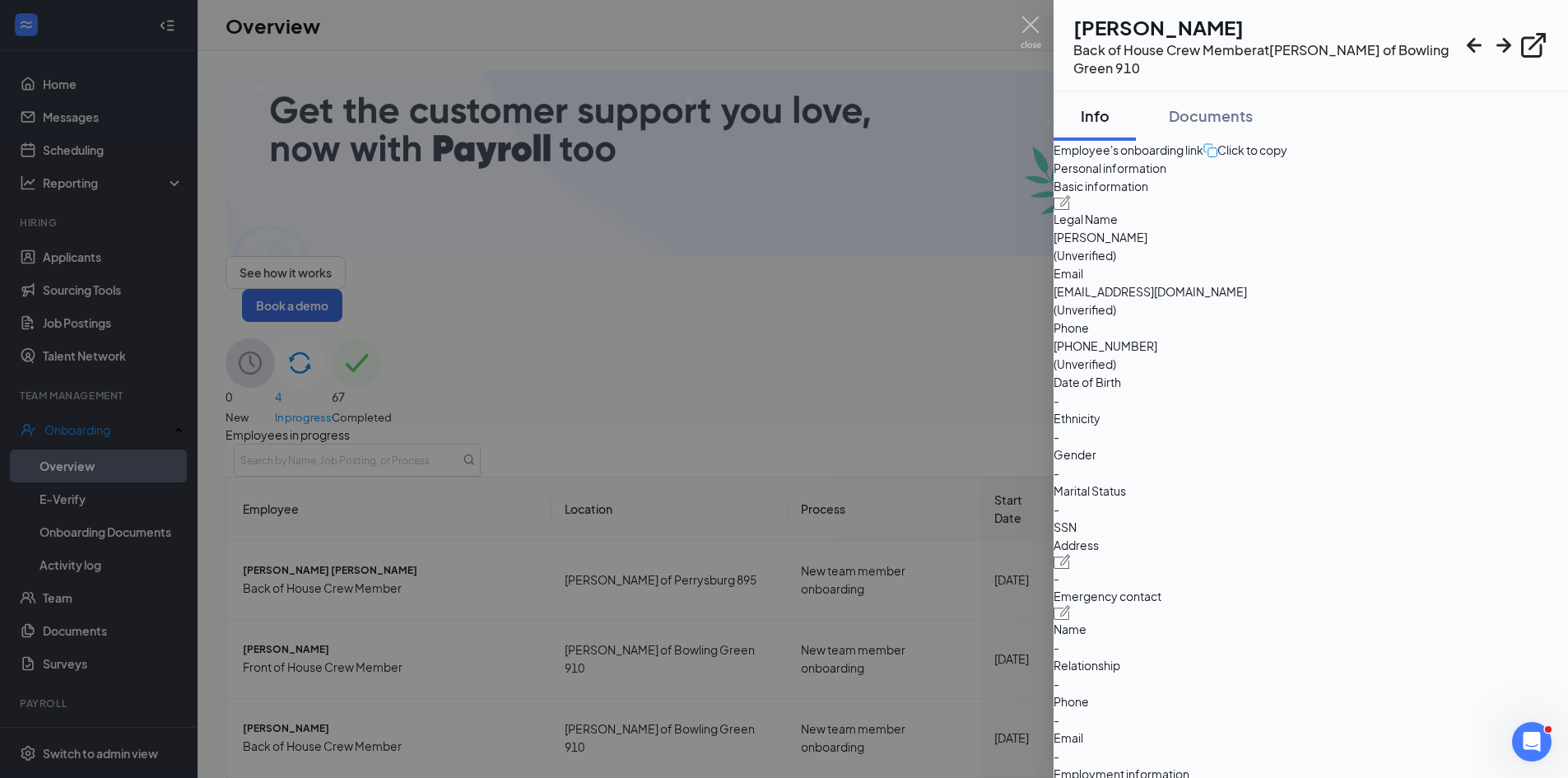
click at [1280, 282] on span "Email" at bounding box center [1311, 273] width 515 height 18
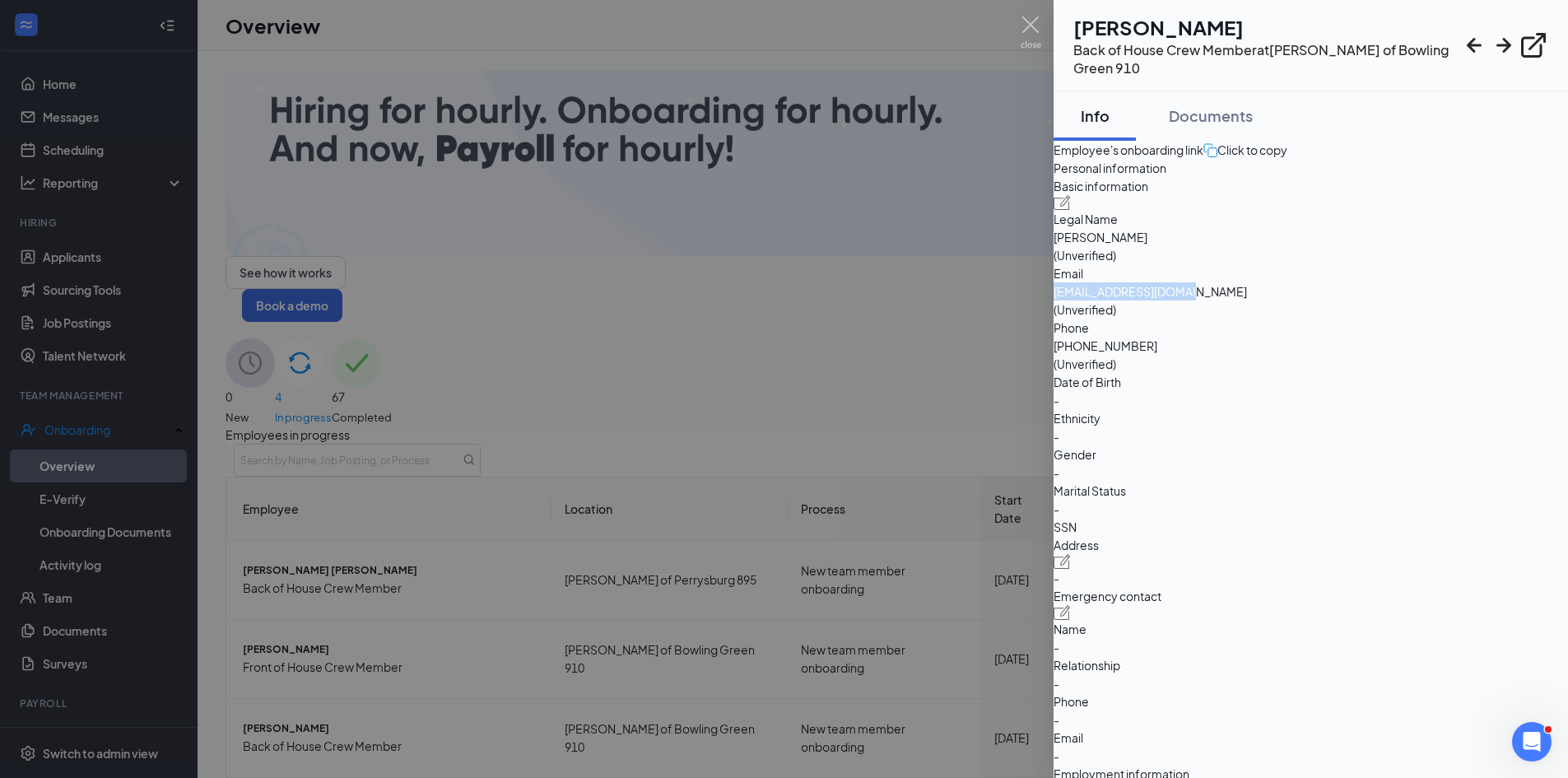
drag, startPoint x: 1282, startPoint y: 365, endPoint x: 1418, endPoint y: 373, distance: 136.2
click at [1418, 373] on div "Basic information Legal Name [PERSON_NAME] (Unverified) Email [EMAIL_ADDRESS][D…" at bounding box center [1311, 356] width 515 height 359
copy span "[EMAIL_ADDRESS][DOMAIN_NAME]"
